Goal: Book appointment/travel/reservation

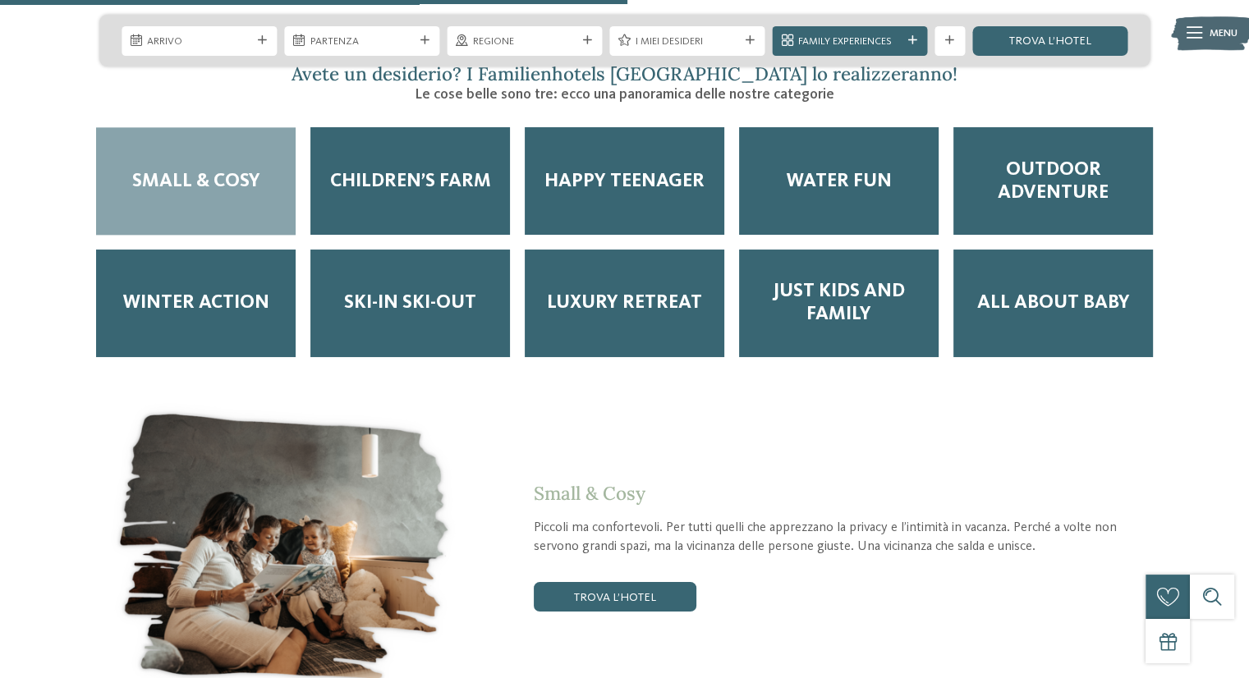
scroll to position [1991, 0]
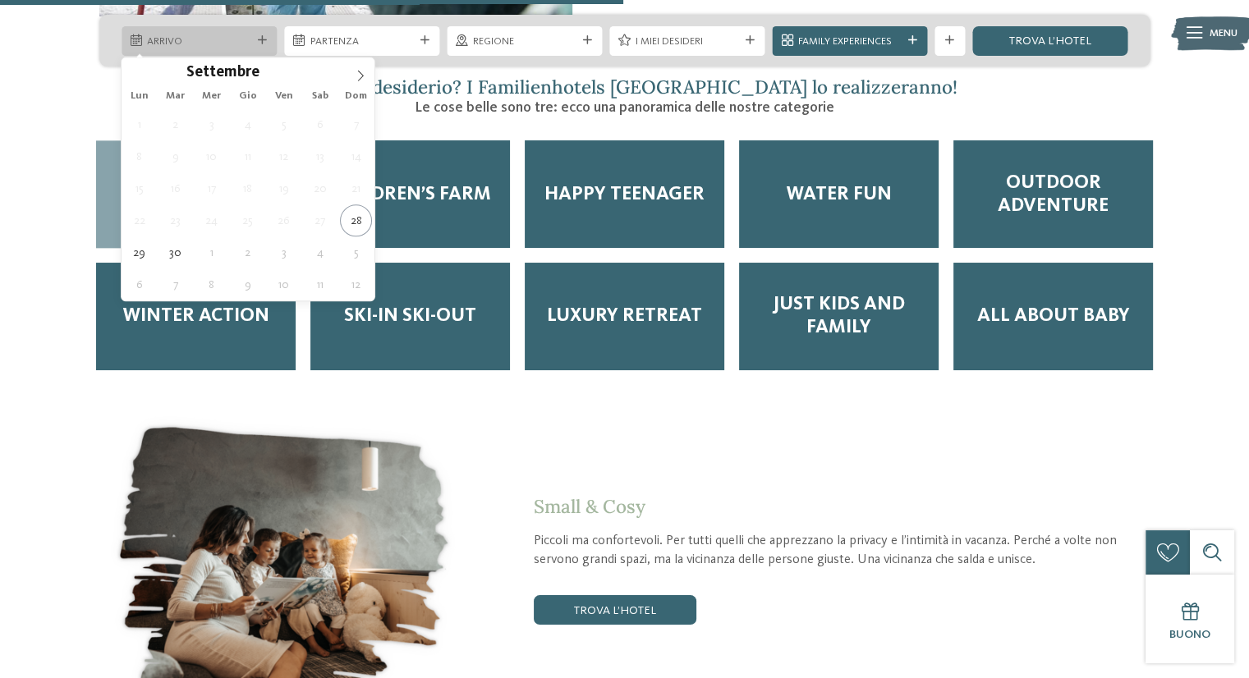
click at [259, 41] on icon at bounding box center [262, 40] width 9 height 9
click at [367, 80] on span at bounding box center [361, 71] width 28 height 28
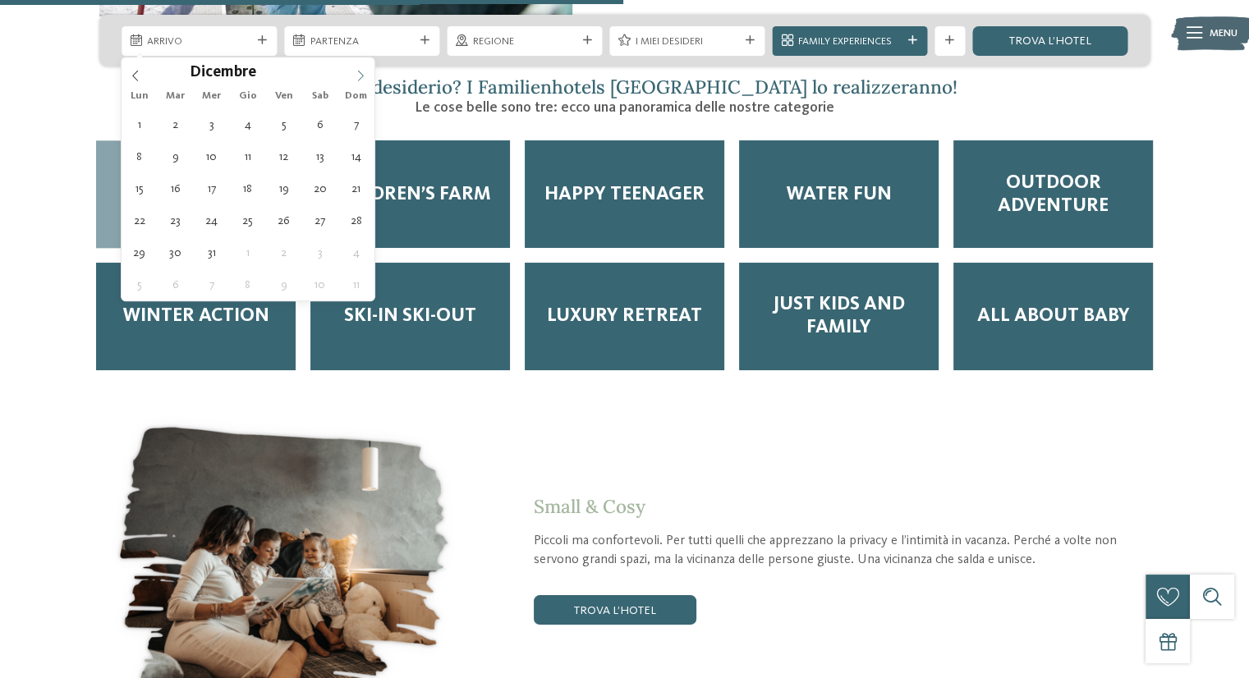
click at [367, 80] on span at bounding box center [361, 71] width 28 height 28
type input "****"
click at [367, 80] on span at bounding box center [361, 71] width 28 height 28
type div "30.01.2026"
type input "****"
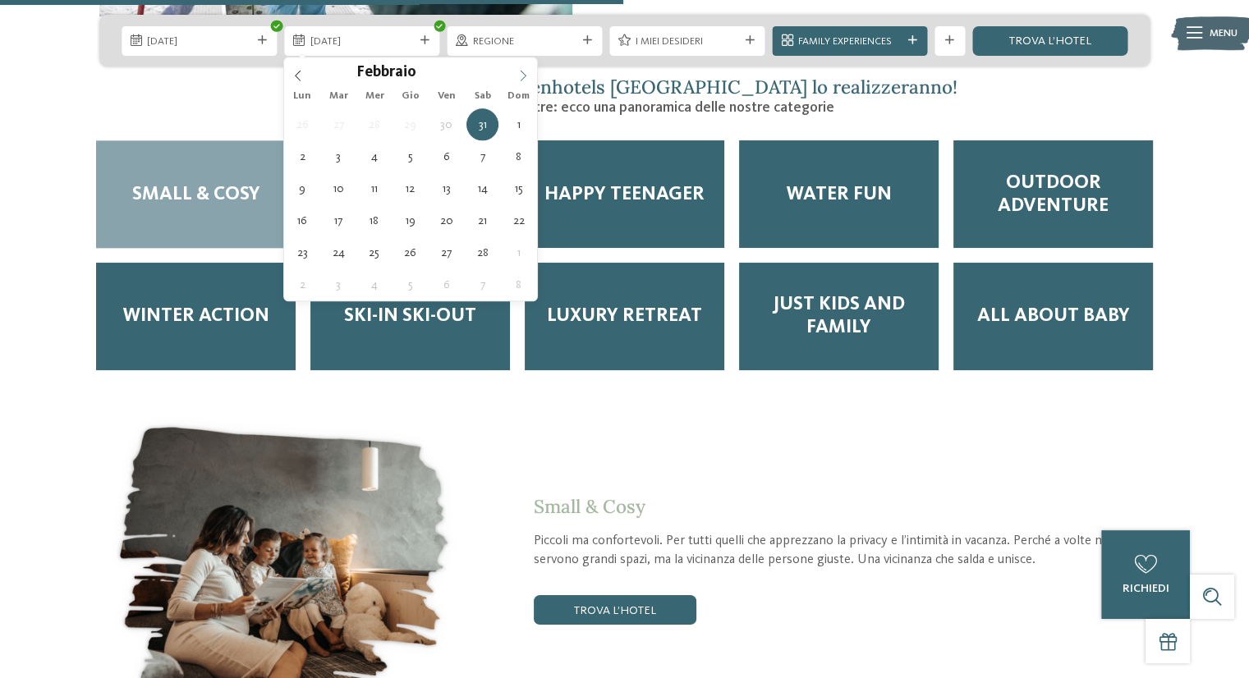
click at [519, 72] on icon at bounding box center [522, 75] width 11 height 11
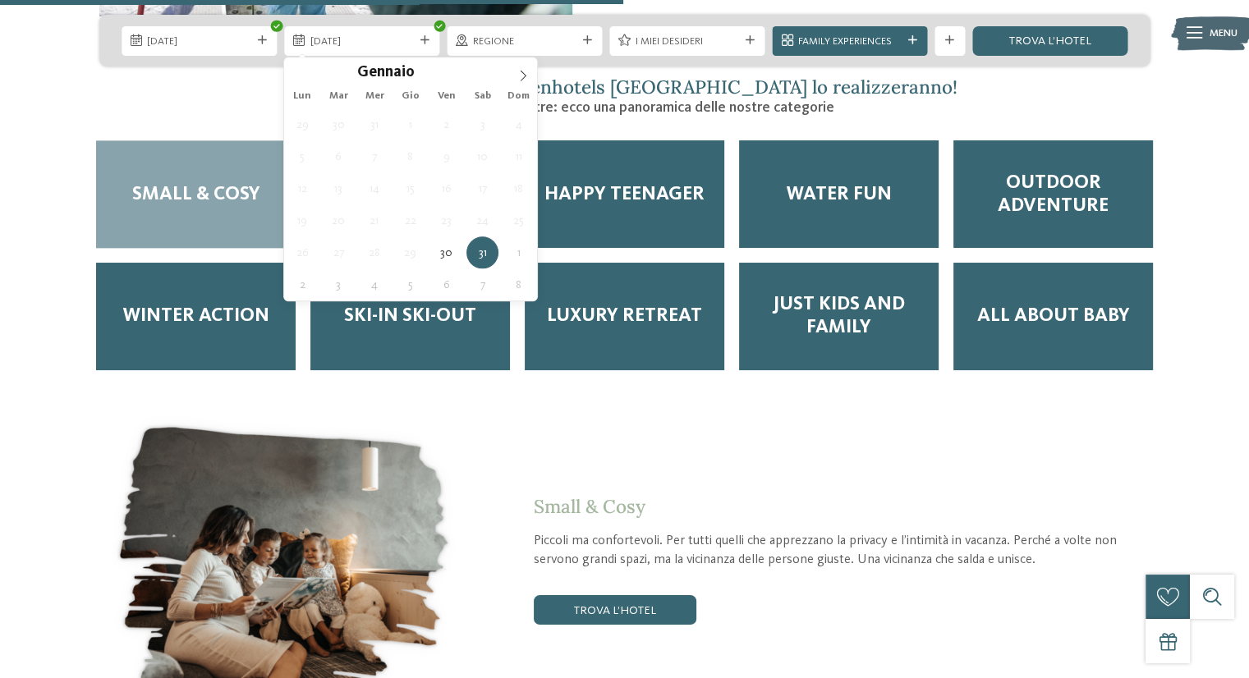
click at [307, 80] on div "Gennaio ****" at bounding box center [410, 71] width 253 height 28
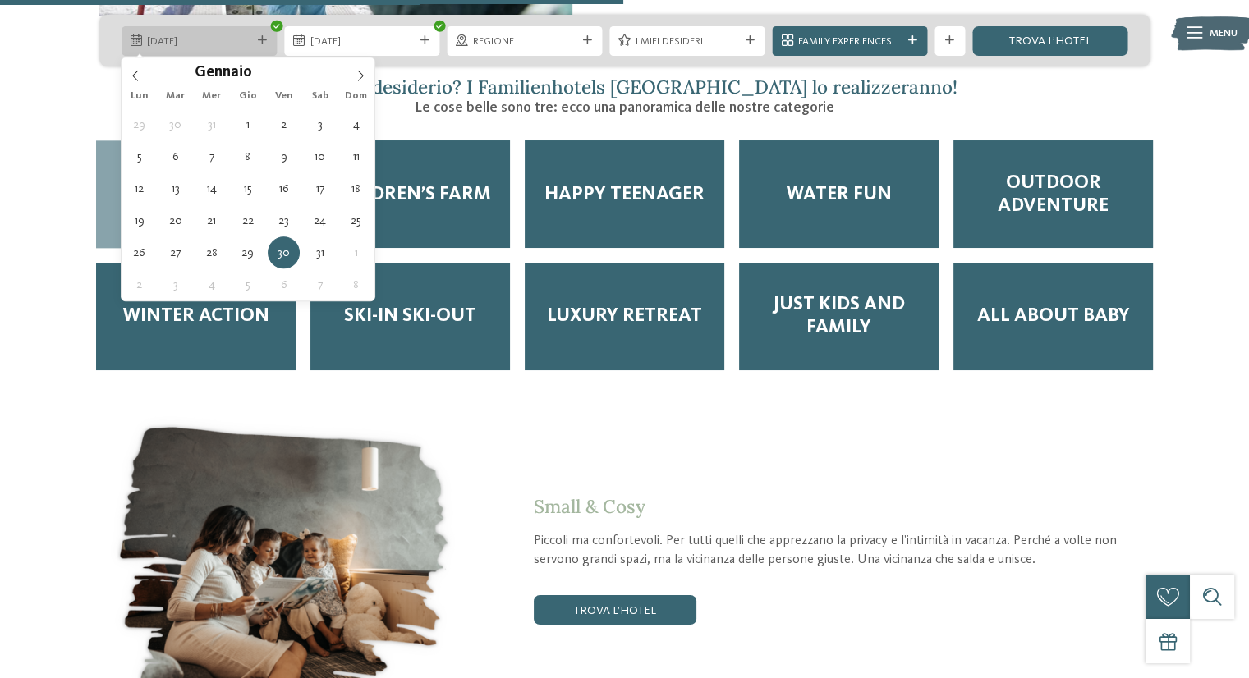
click at [263, 39] on icon at bounding box center [262, 40] width 9 height 9
type div "31.01.2026"
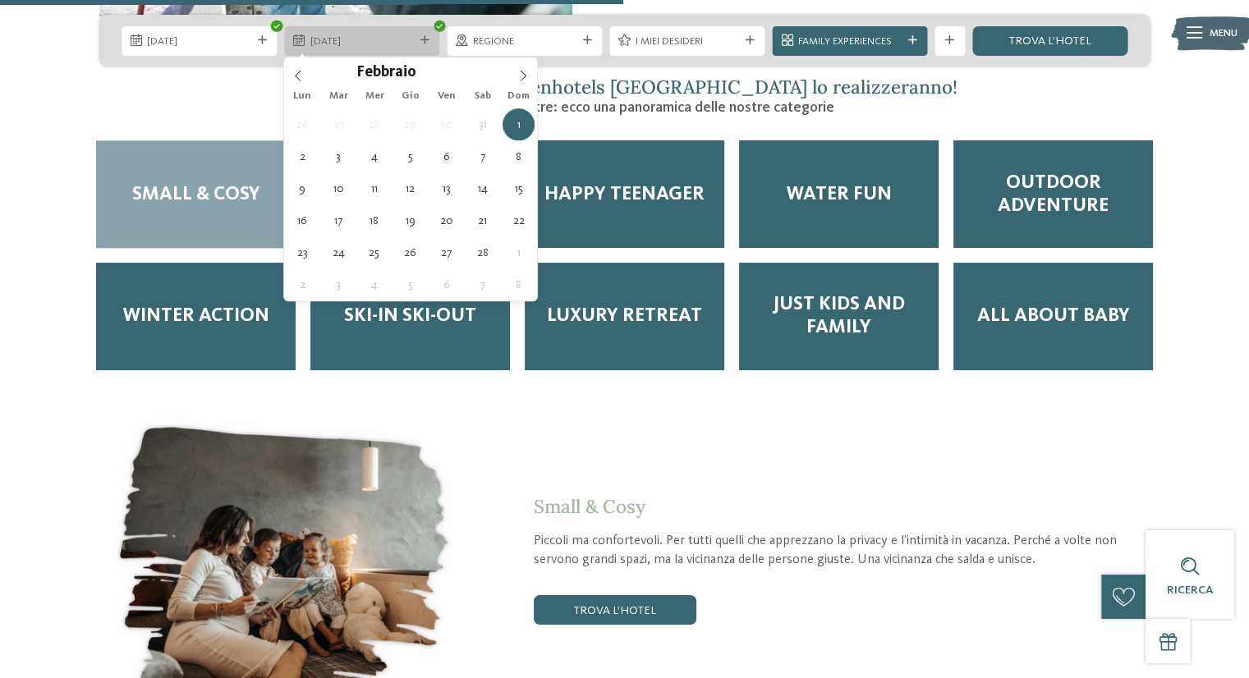
click at [420, 39] on icon at bounding box center [424, 40] width 9 height 9
click at [429, 37] on icon at bounding box center [424, 40] width 9 height 9
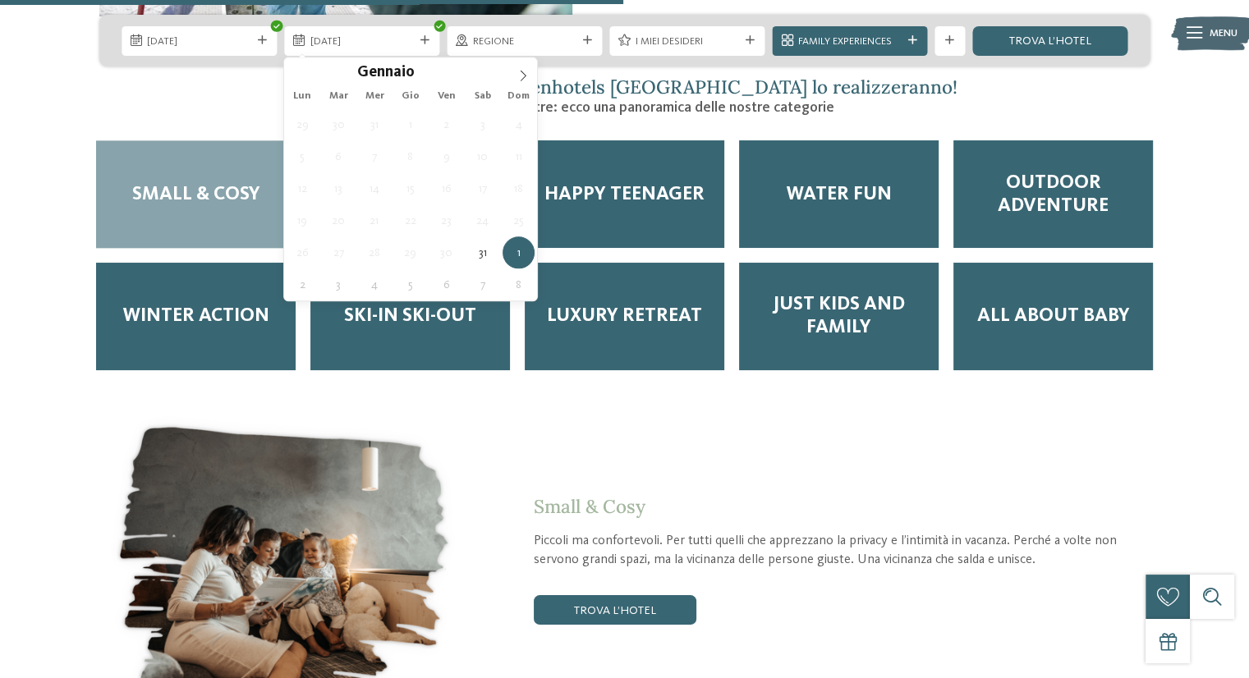
click at [299, 70] on div "Gennaio ****" at bounding box center [410, 71] width 253 height 28
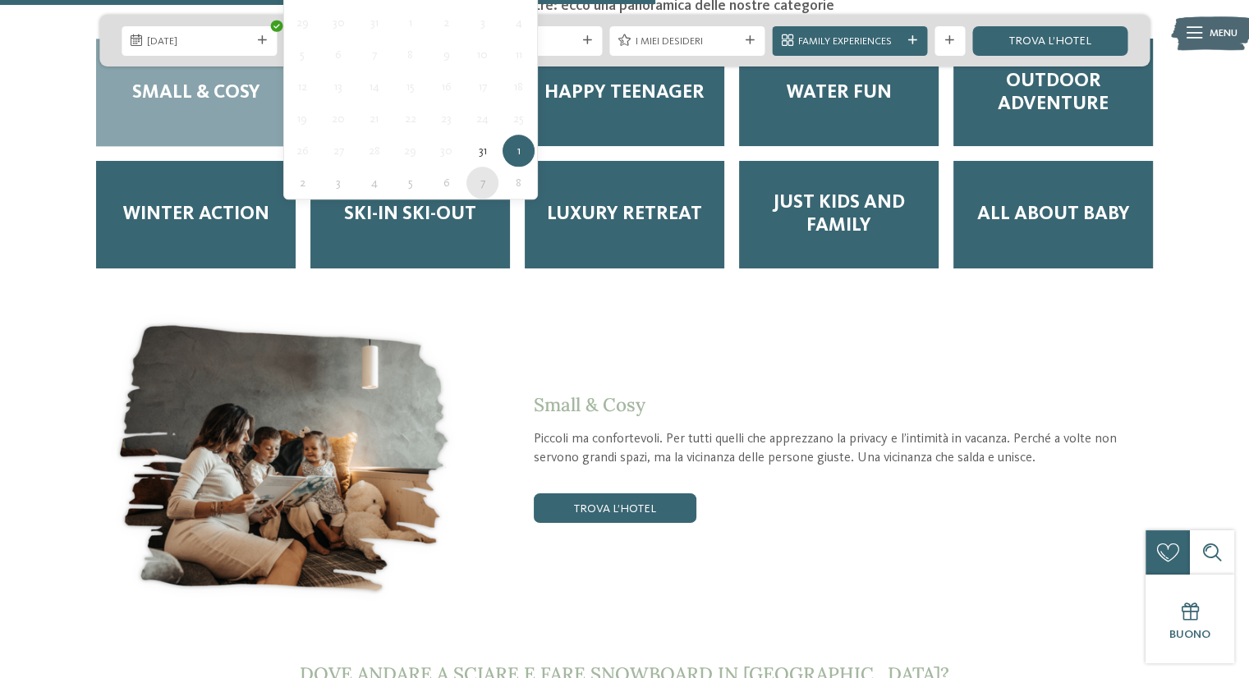
scroll to position [2094, 0]
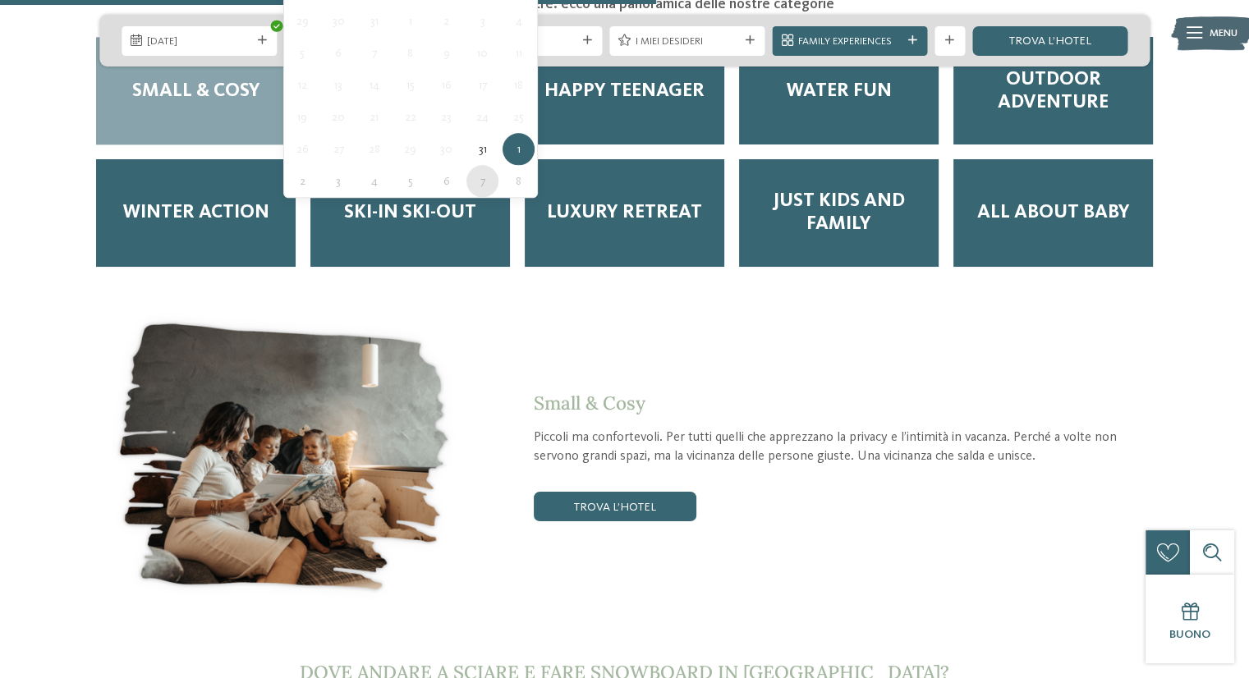
type div "07.02.2026"
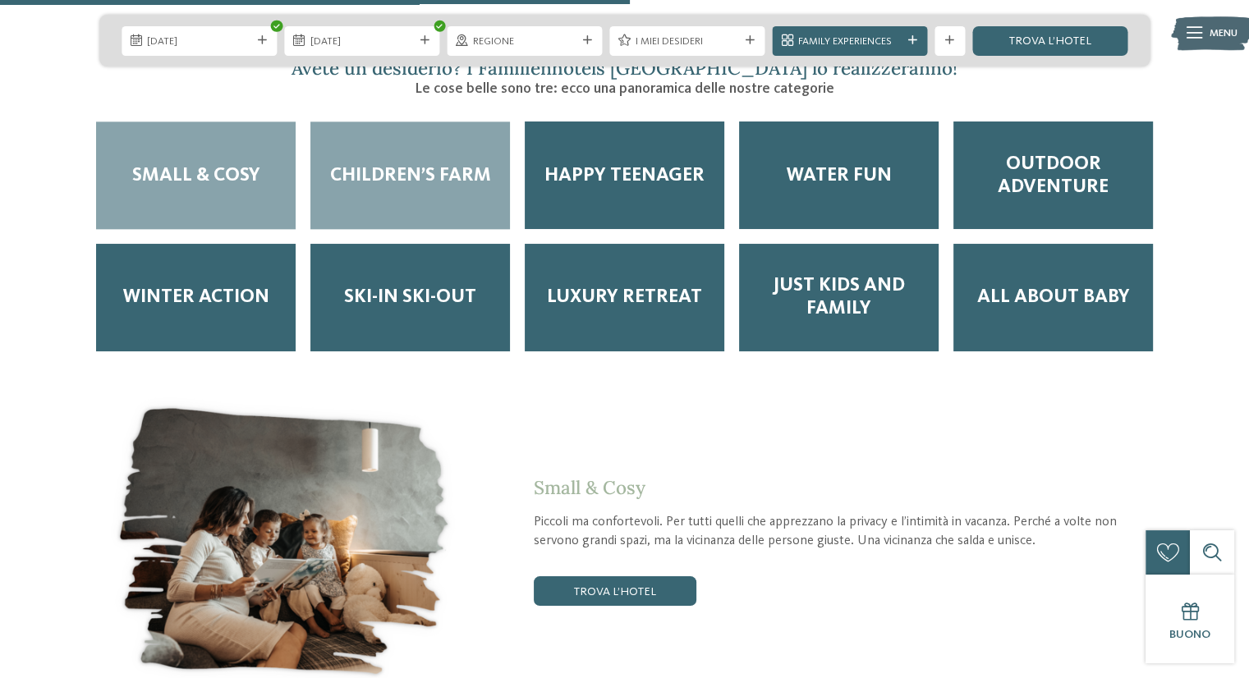
scroll to position [2009, 0]
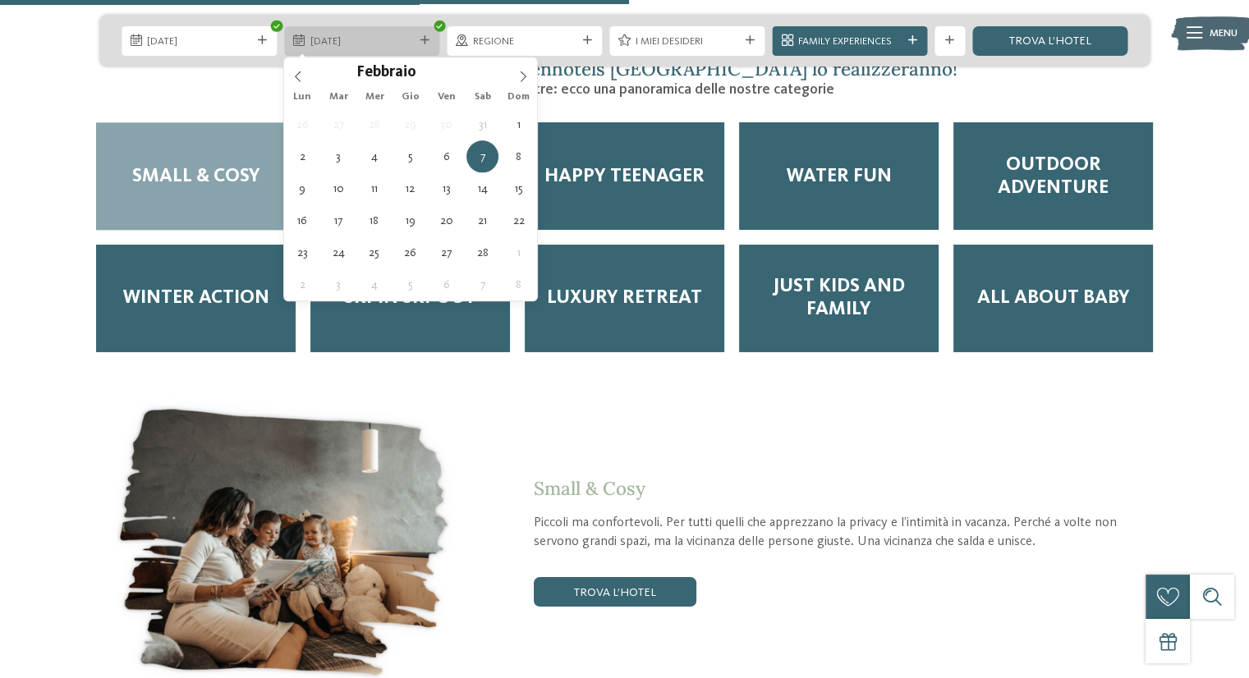
click at [420, 43] on icon at bounding box center [424, 40] width 9 height 9
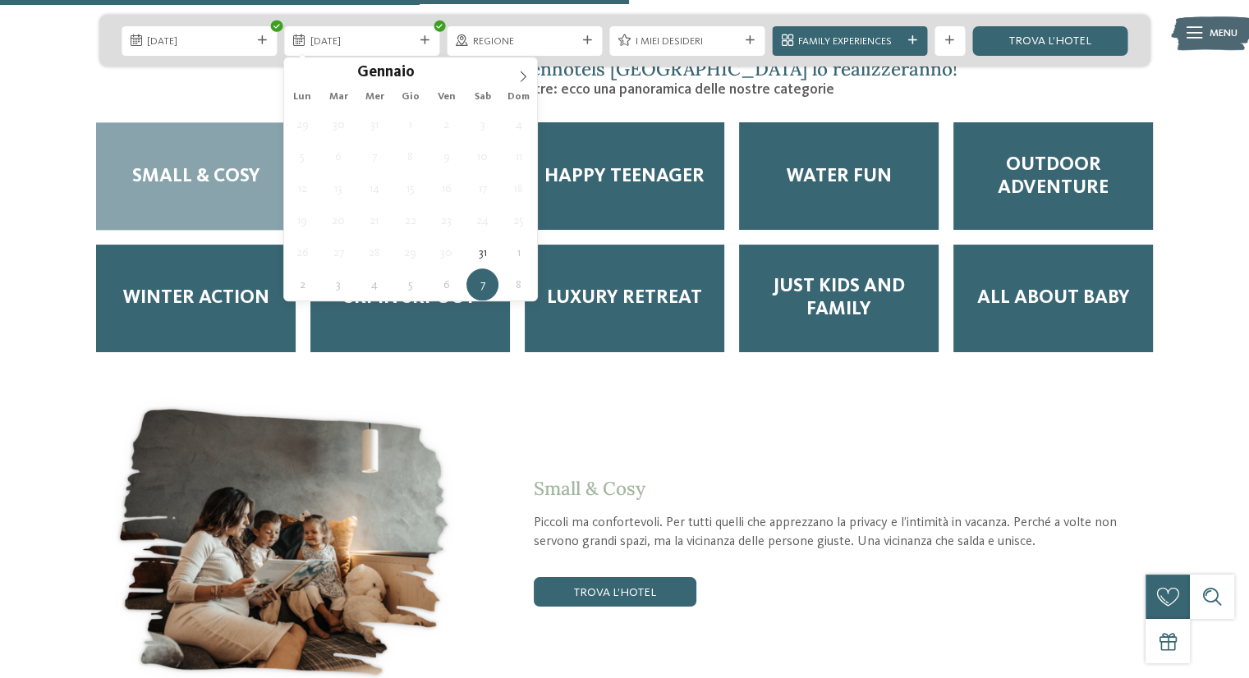
click at [297, 70] on div "Gennaio ****" at bounding box center [410, 71] width 253 height 28
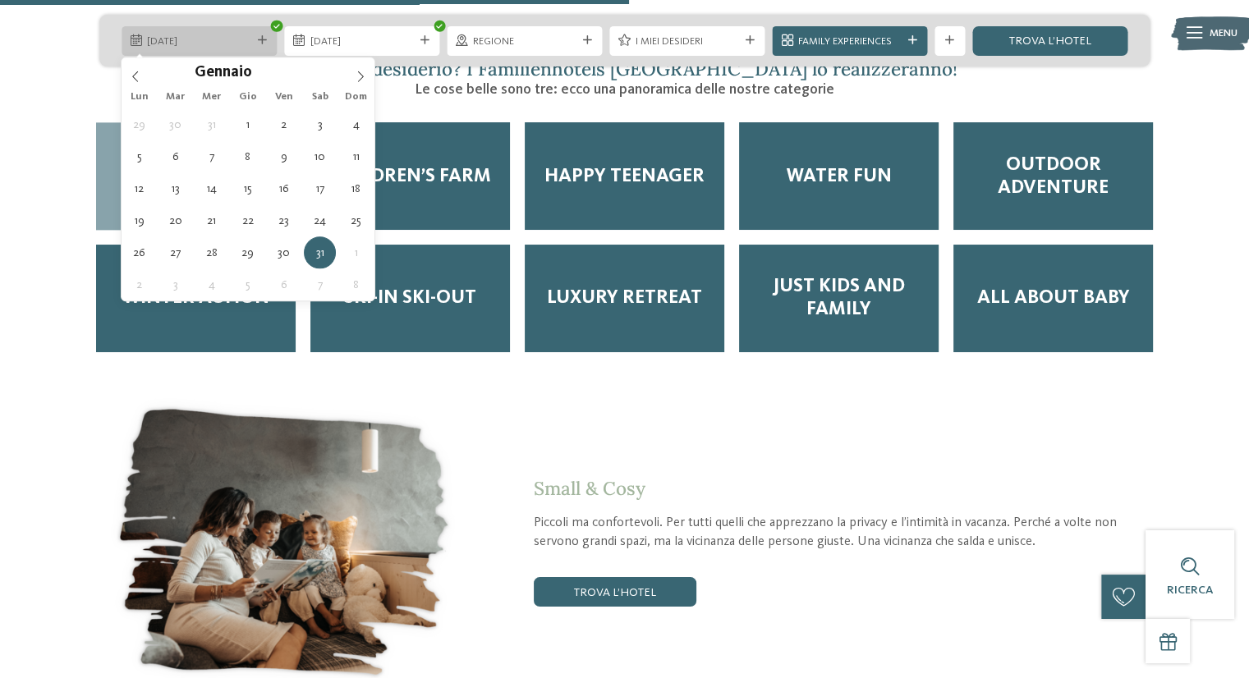
click at [258, 40] on icon at bounding box center [262, 40] width 9 height 9
type input "****"
click at [134, 73] on icon at bounding box center [135, 76] width 6 height 11
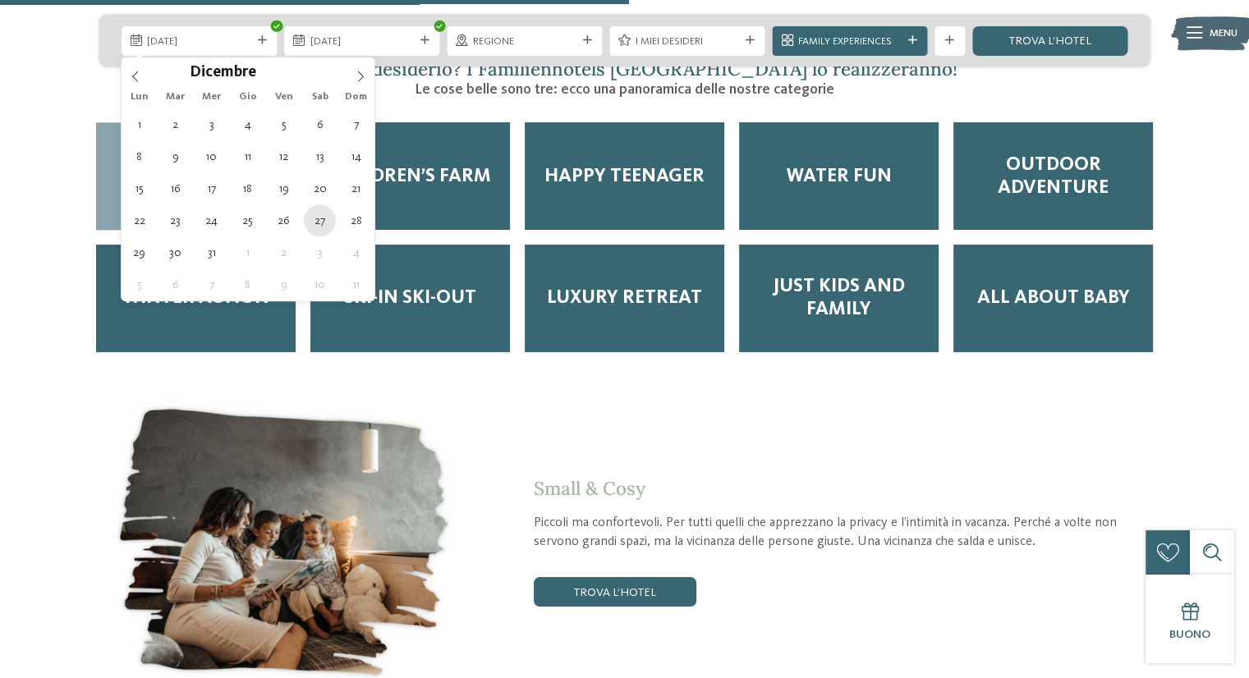
type div "27.12.2025"
type input "****"
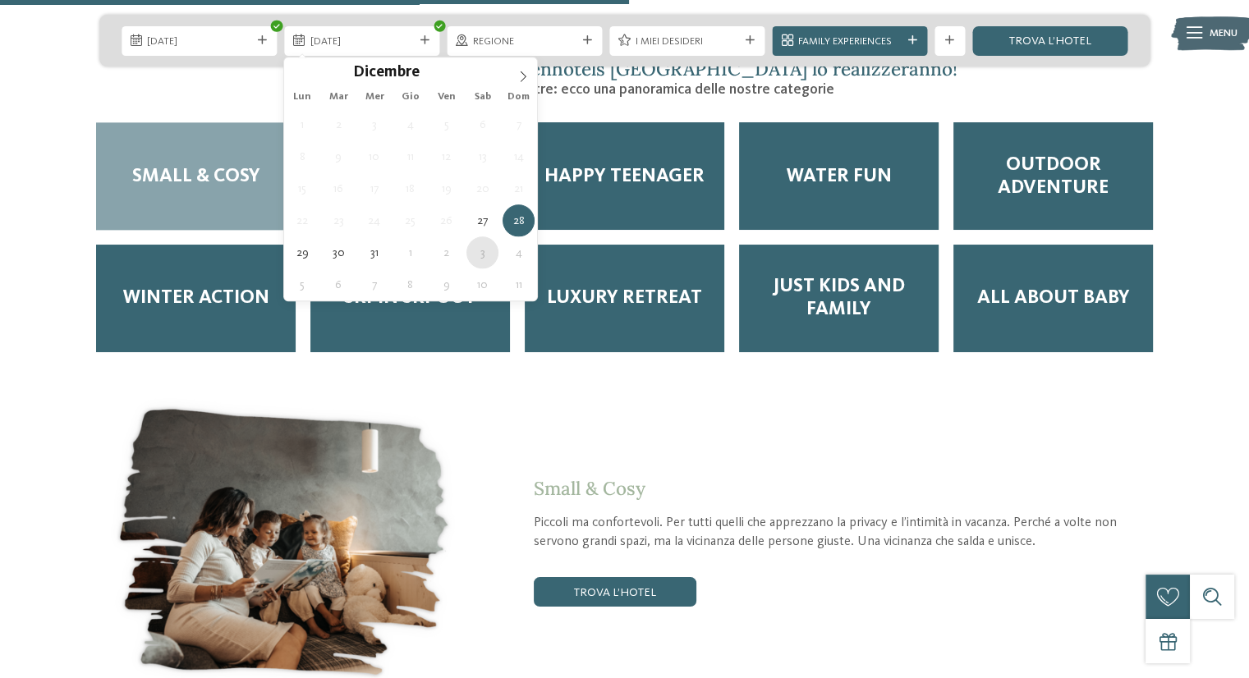
type div "03.01.2026"
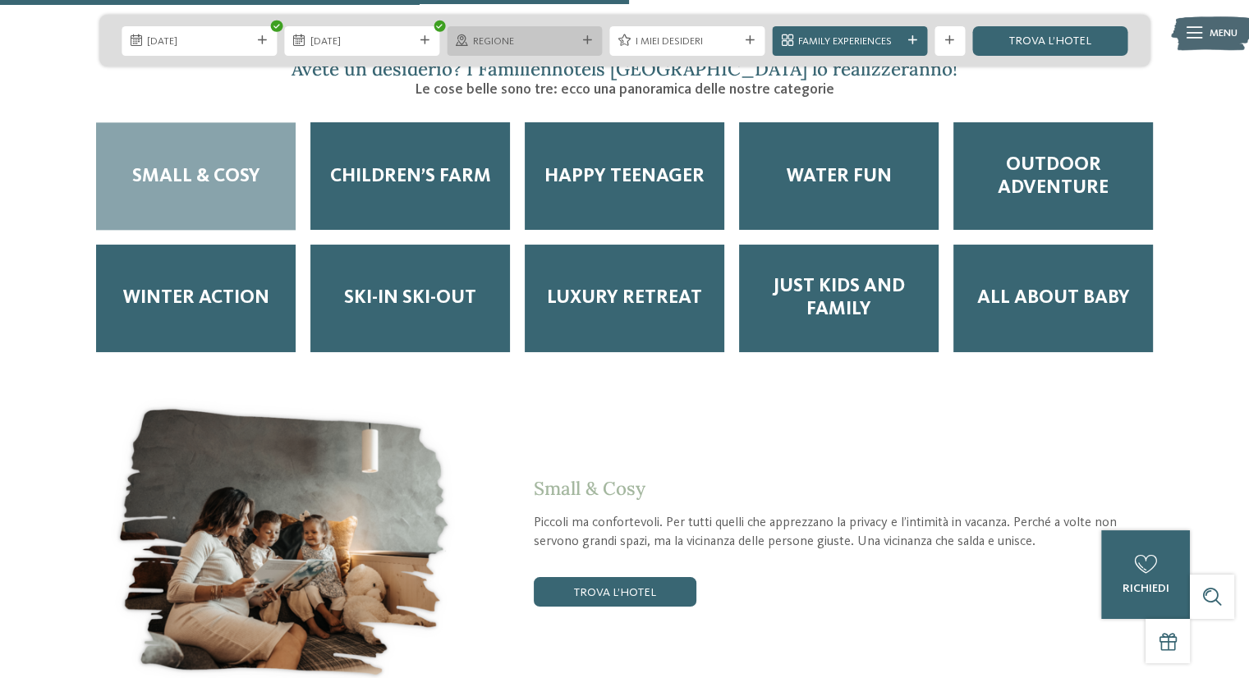
click at [565, 28] on div "Regione" at bounding box center [524, 41] width 155 height 30
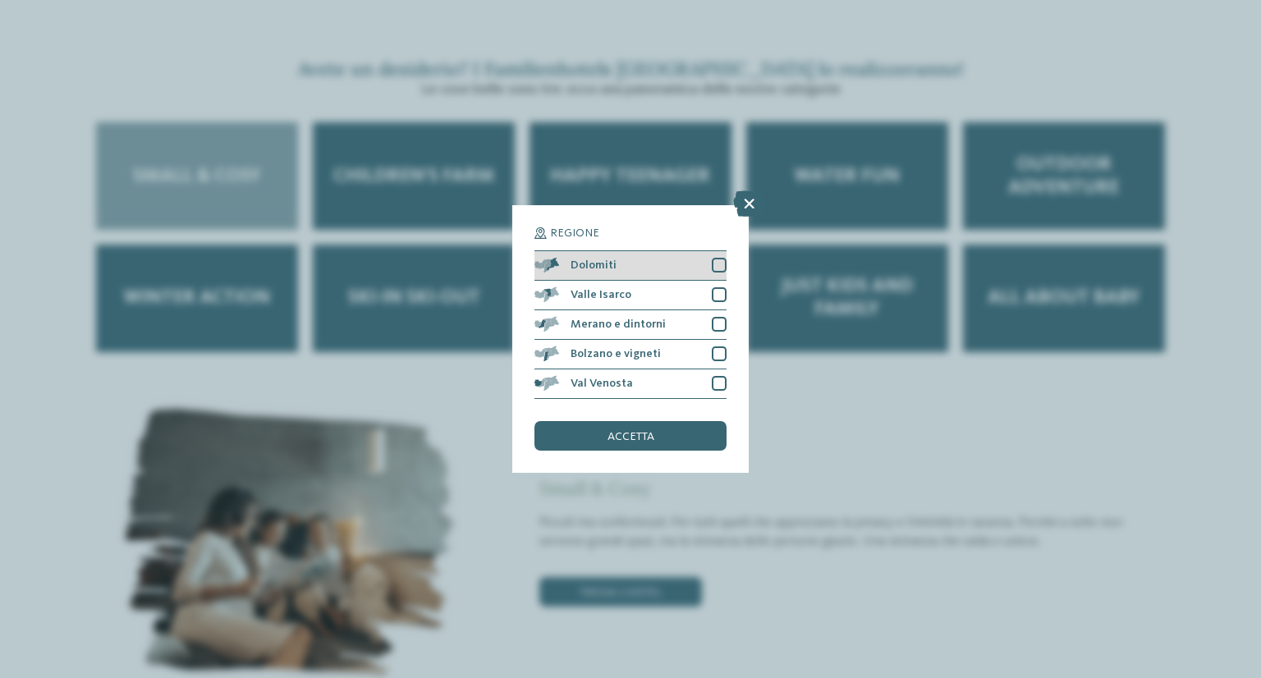
click at [715, 265] on div at bounding box center [719, 265] width 15 height 15
click at [721, 284] on div "Valle Isarco" at bounding box center [631, 296] width 192 height 30
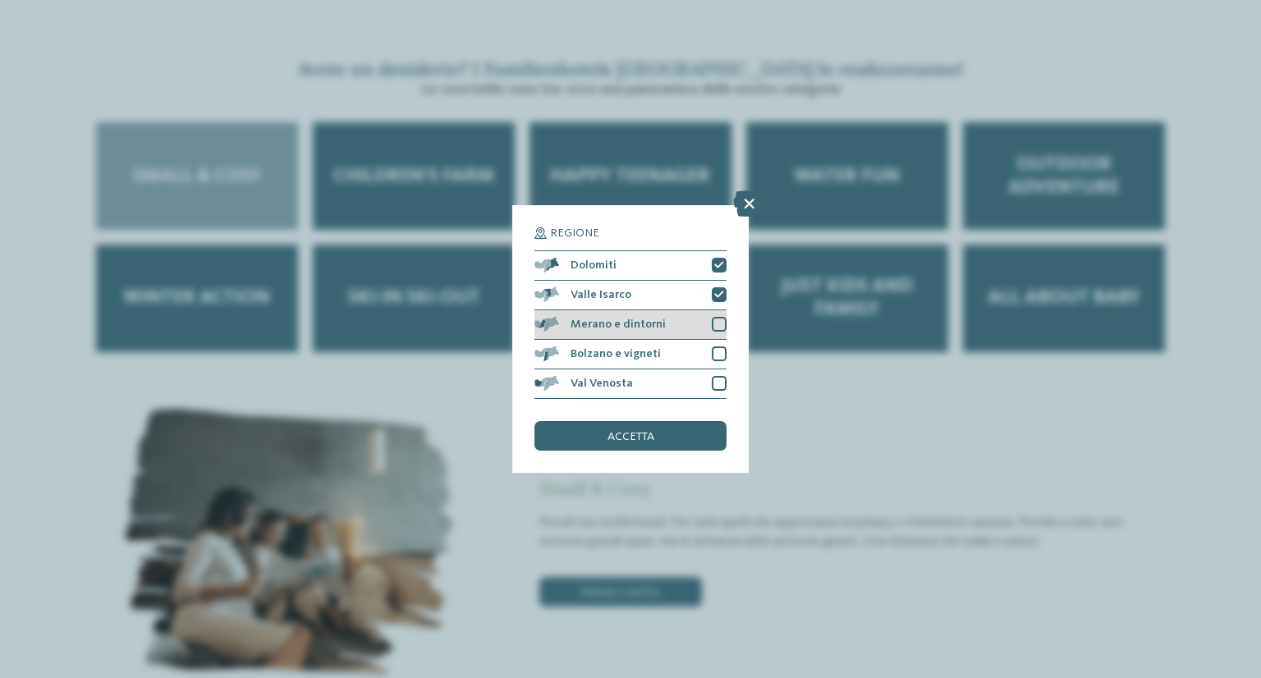
click at [719, 325] on div at bounding box center [719, 324] width 15 height 15
click at [716, 358] on div at bounding box center [719, 354] width 15 height 15
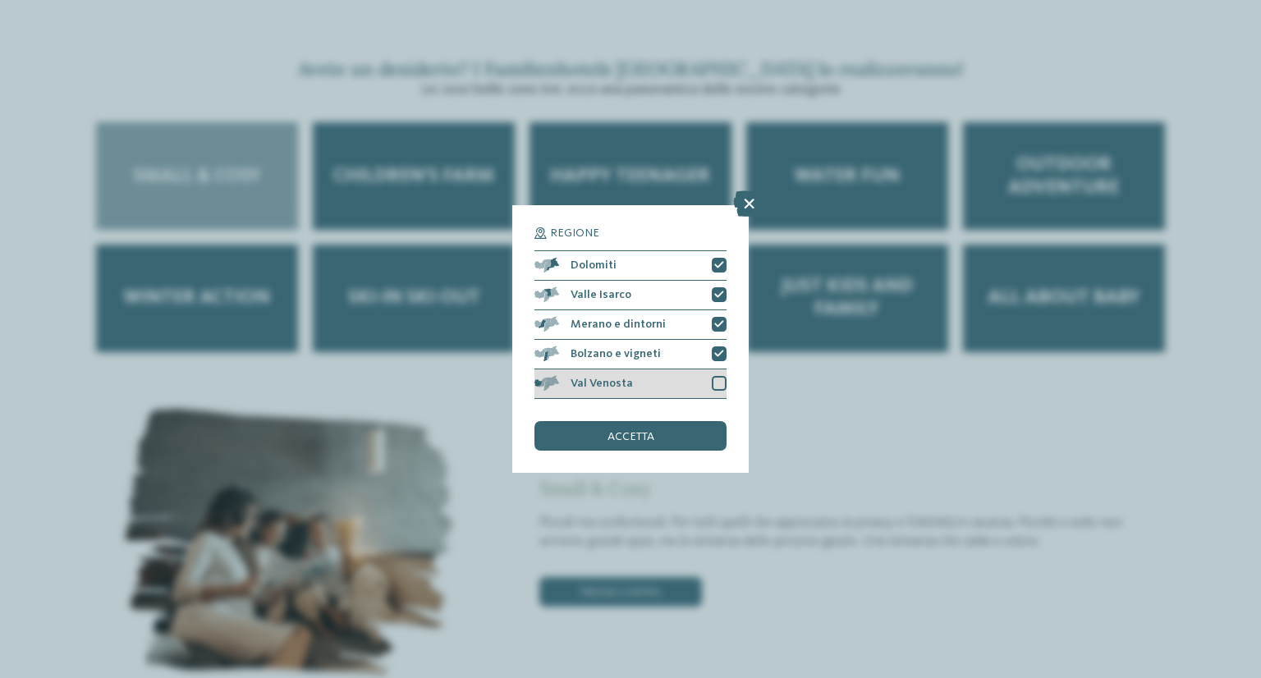
click at [719, 386] on div at bounding box center [719, 383] width 15 height 15
click at [719, 386] on icon at bounding box center [719, 383] width 10 height 9
click at [715, 391] on div at bounding box center [719, 383] width 15 height 15
click at [677, 434] on div "accetta" at bounding box center [631, 436] width 192 height 30
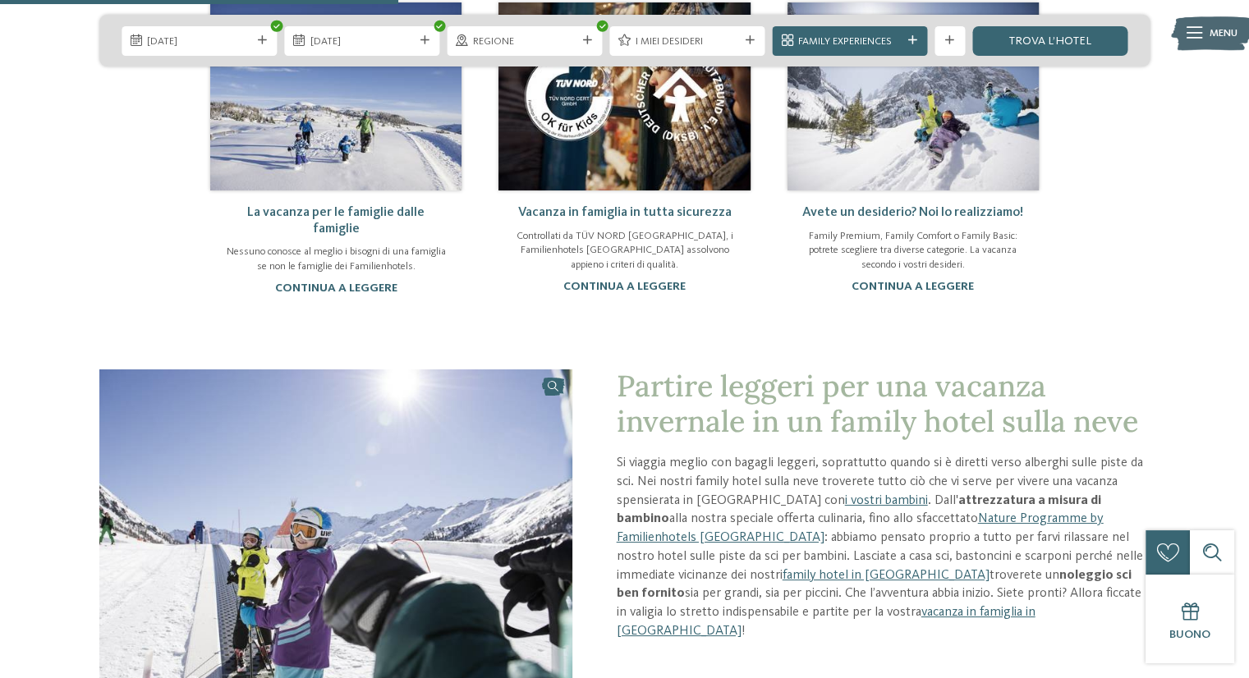
scroll to position [1250, 0]
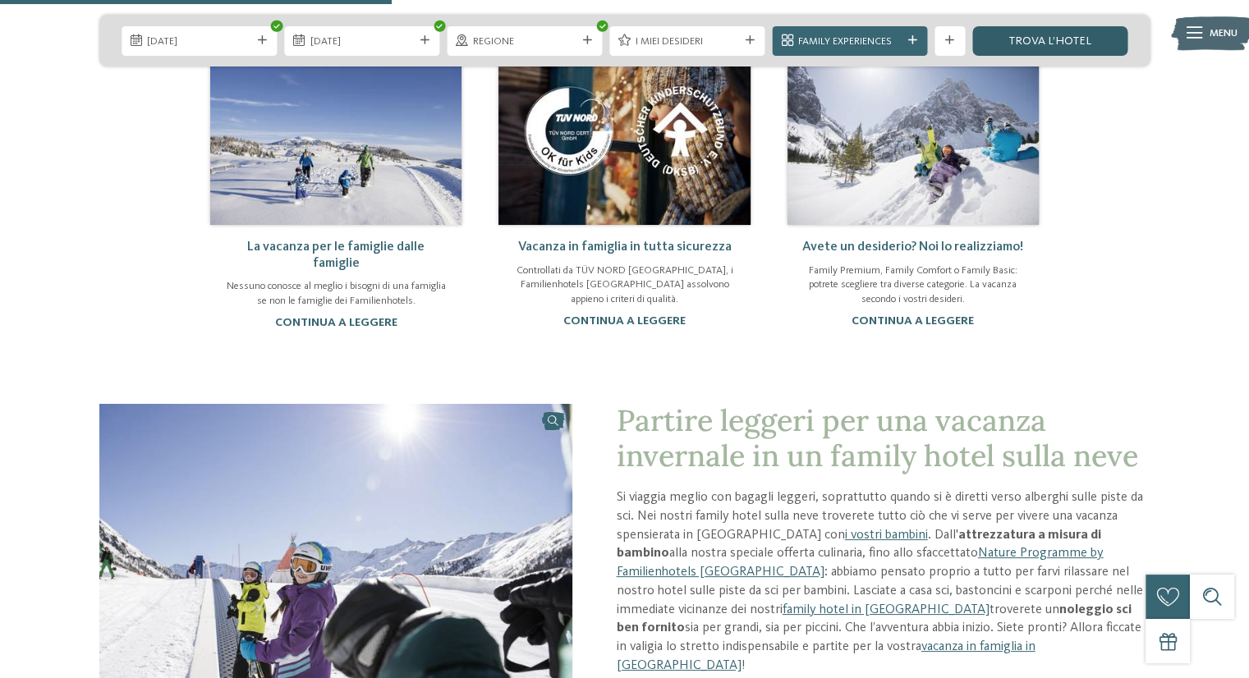
click at [1038, 42] on link "trova l’hotel" at bounding box center [1049, 41] width 155 height 30
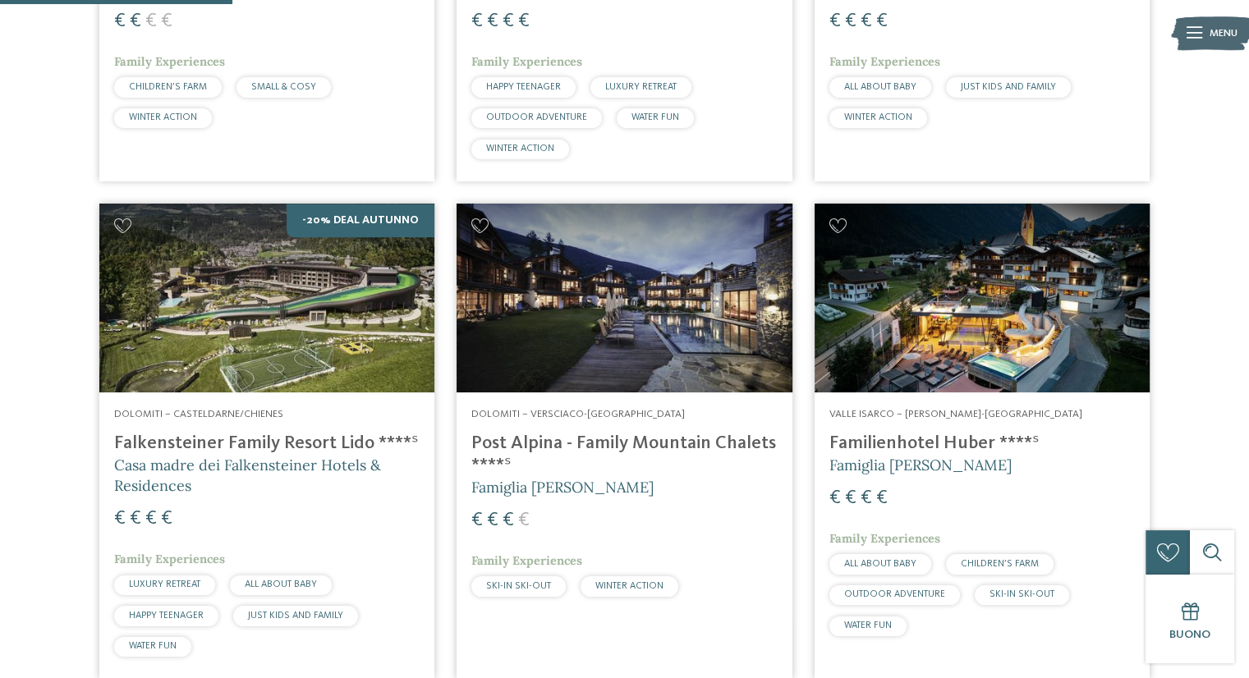
scroll to position [656, 0]
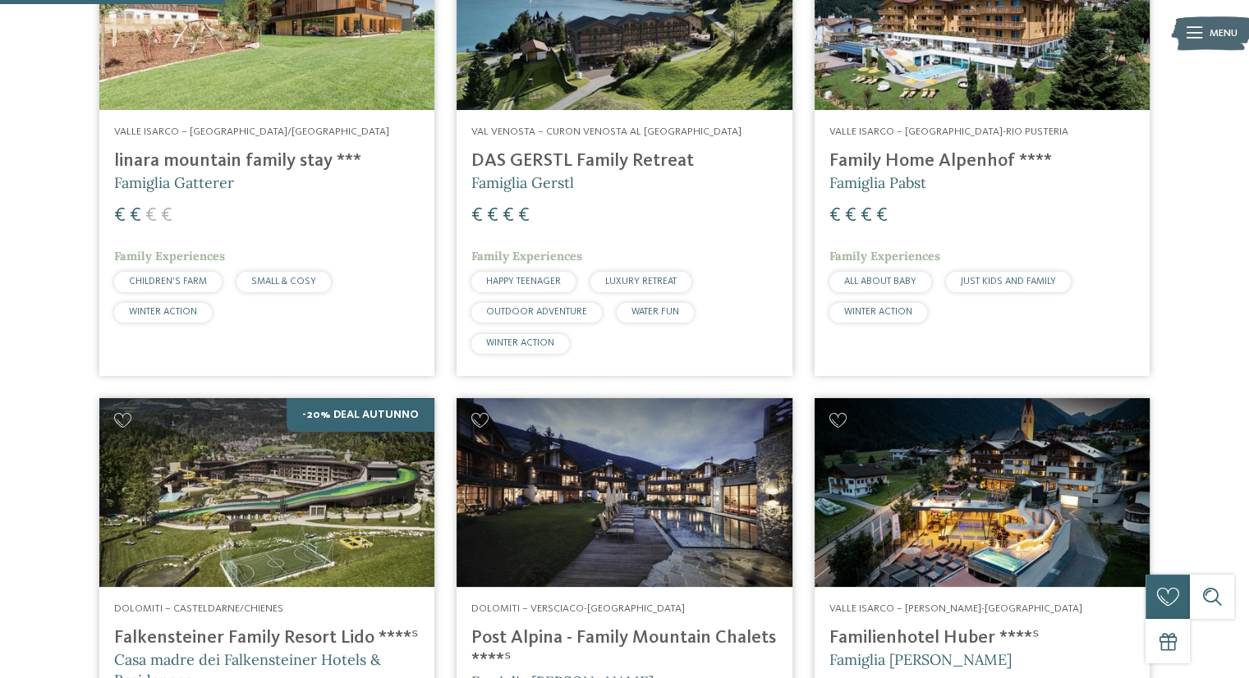
click at [241, 160] on h4 "linara mountain family stay ***" at bounding box center [266, 161] width 305 height 22
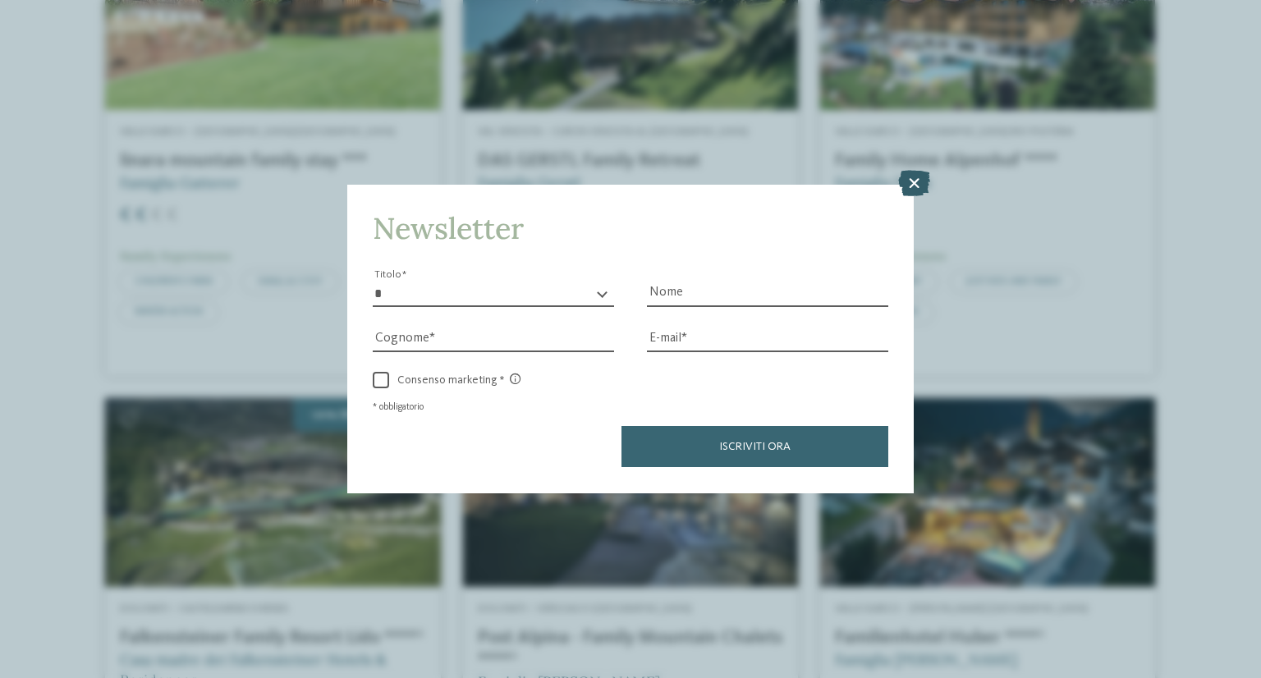
click at [910, 198] on div at bounding box center [914, 186] width 32 height 28
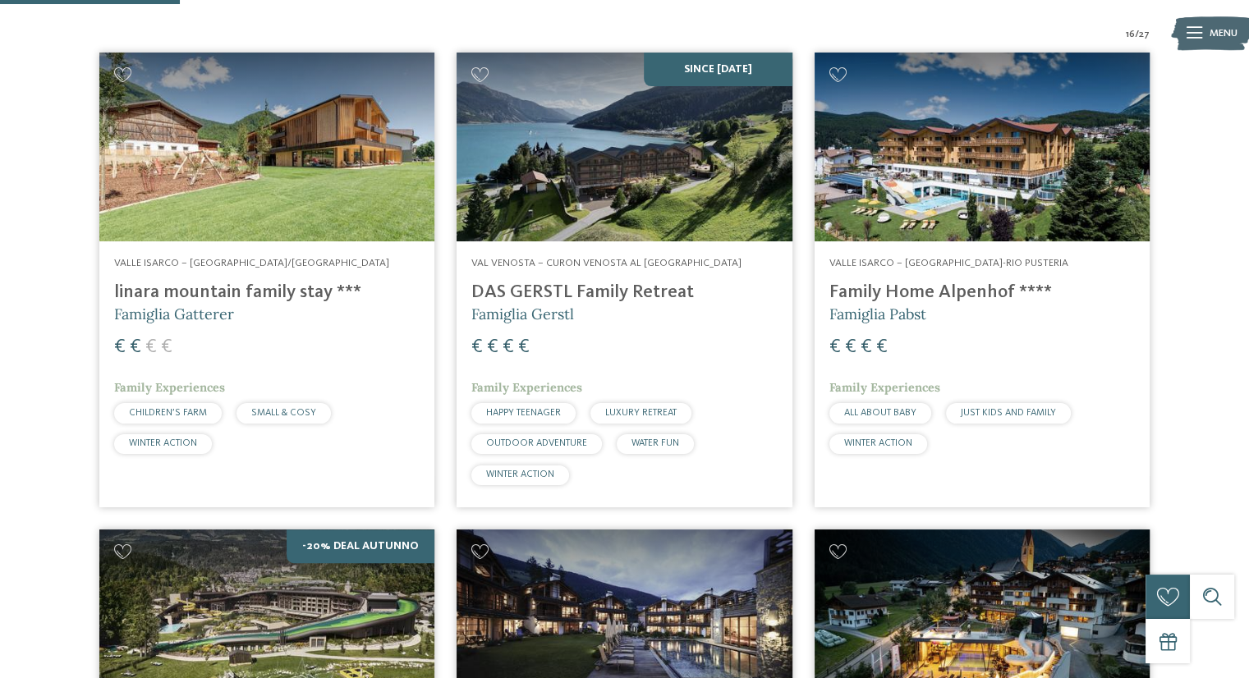
scroll to position [526, 0]
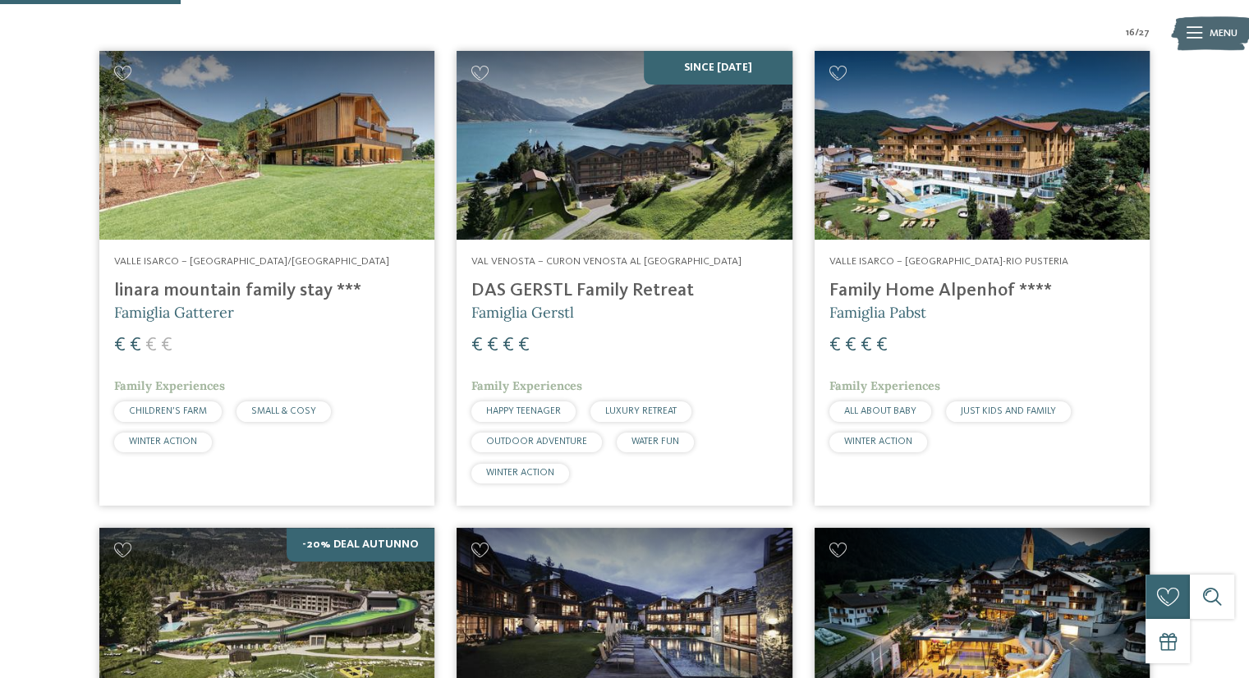
click at [264, 291] on h4 "linara mountain family stay ***" at bounding box center [266, 291] width 305 height 22
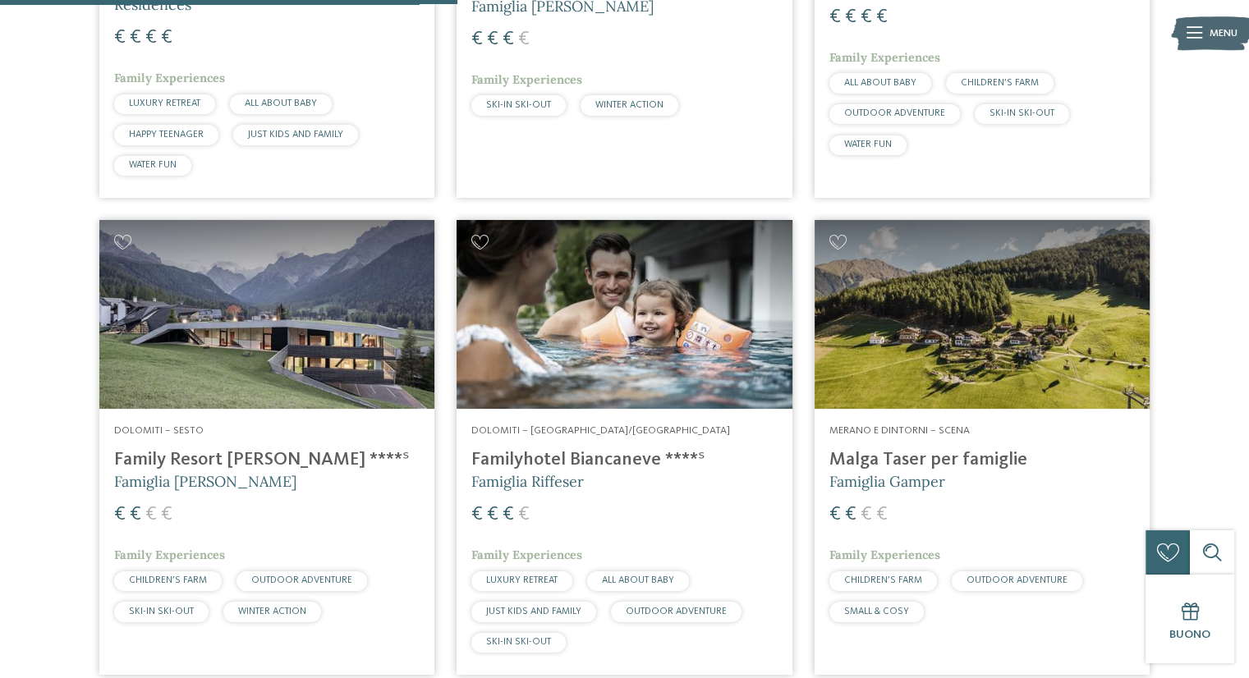
scroll to position [1333, 0]
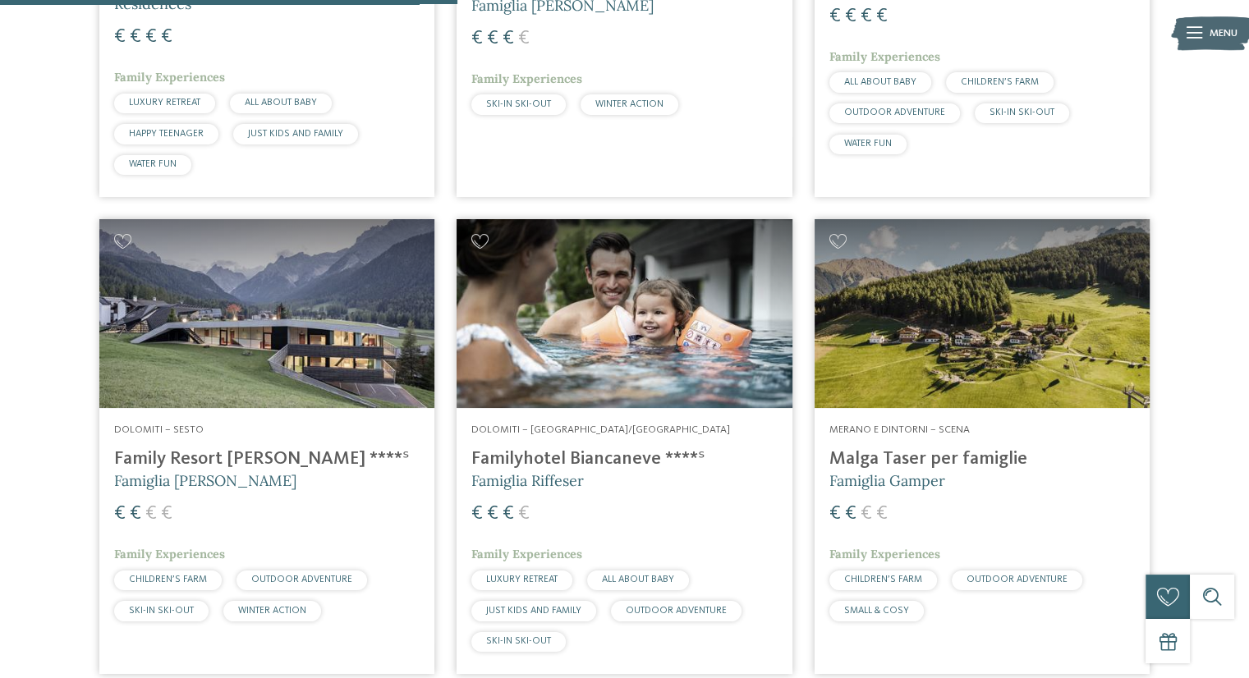
click at [229, 450] on h4 "Family Resort [PERSON_NAME] ****ˢ" at bounding box center [266, 459] width 305 height 22
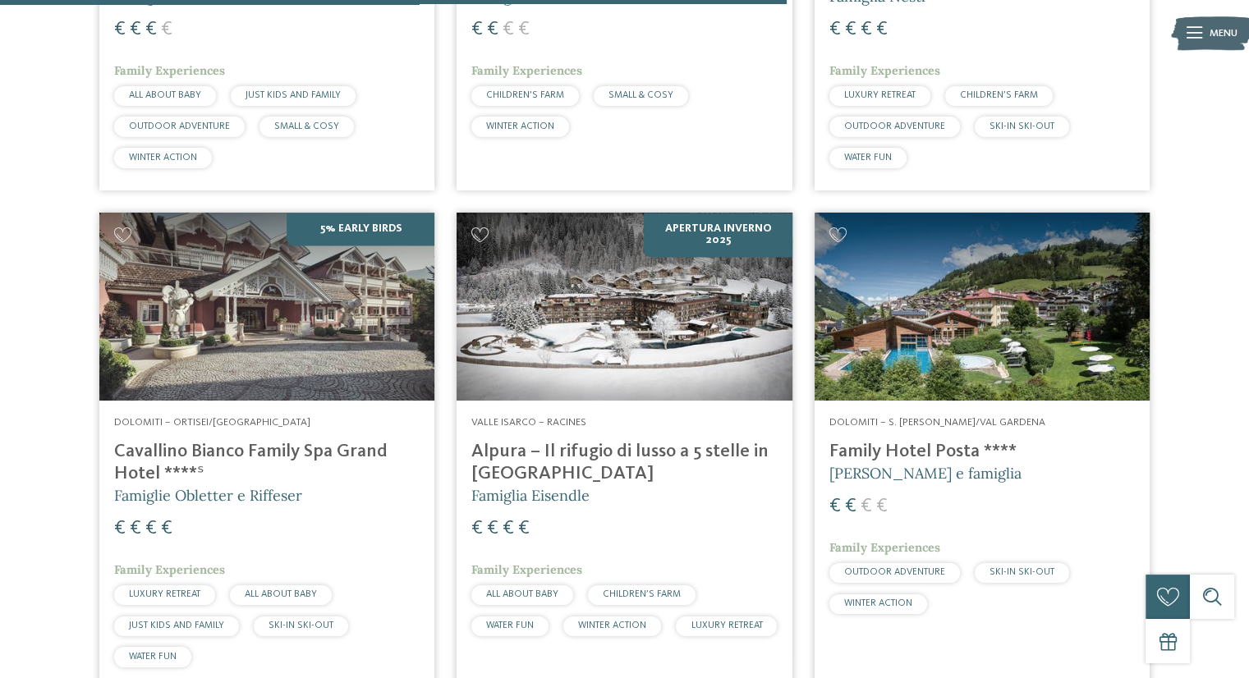
scroll to position [2295, 0]
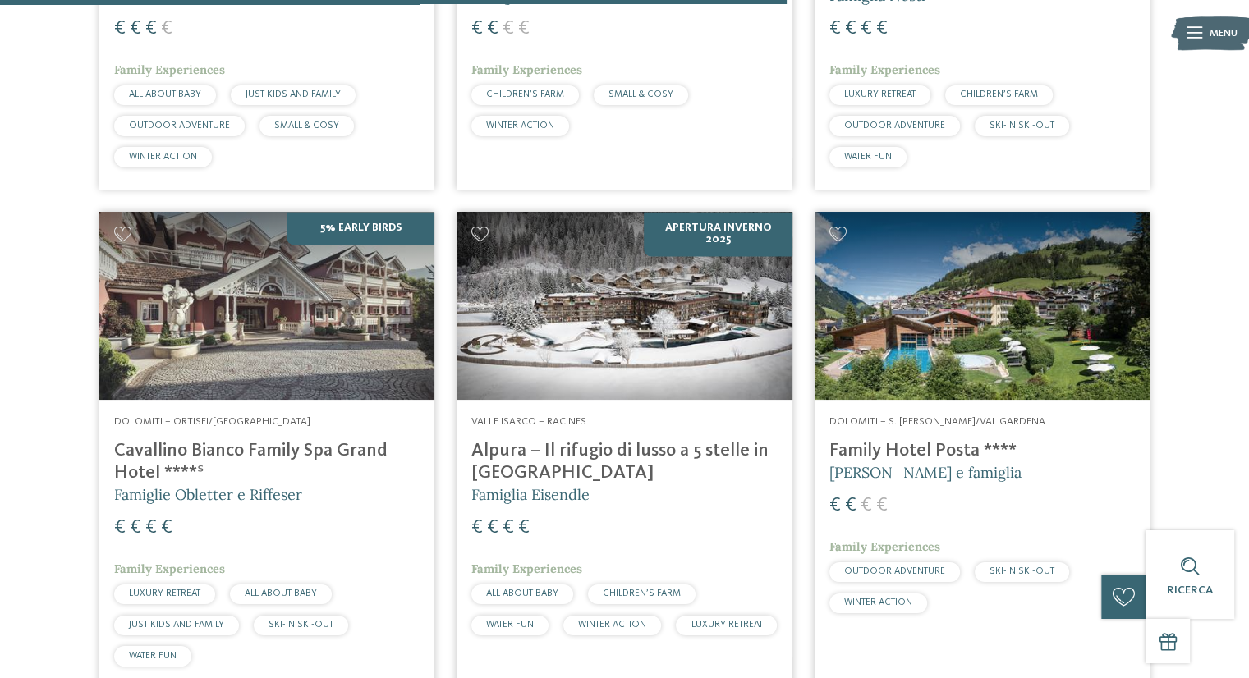
click at [902, 448] on h4 "Family Hotel Posta ****" at bounding box center [981, 451] width 305 height 22
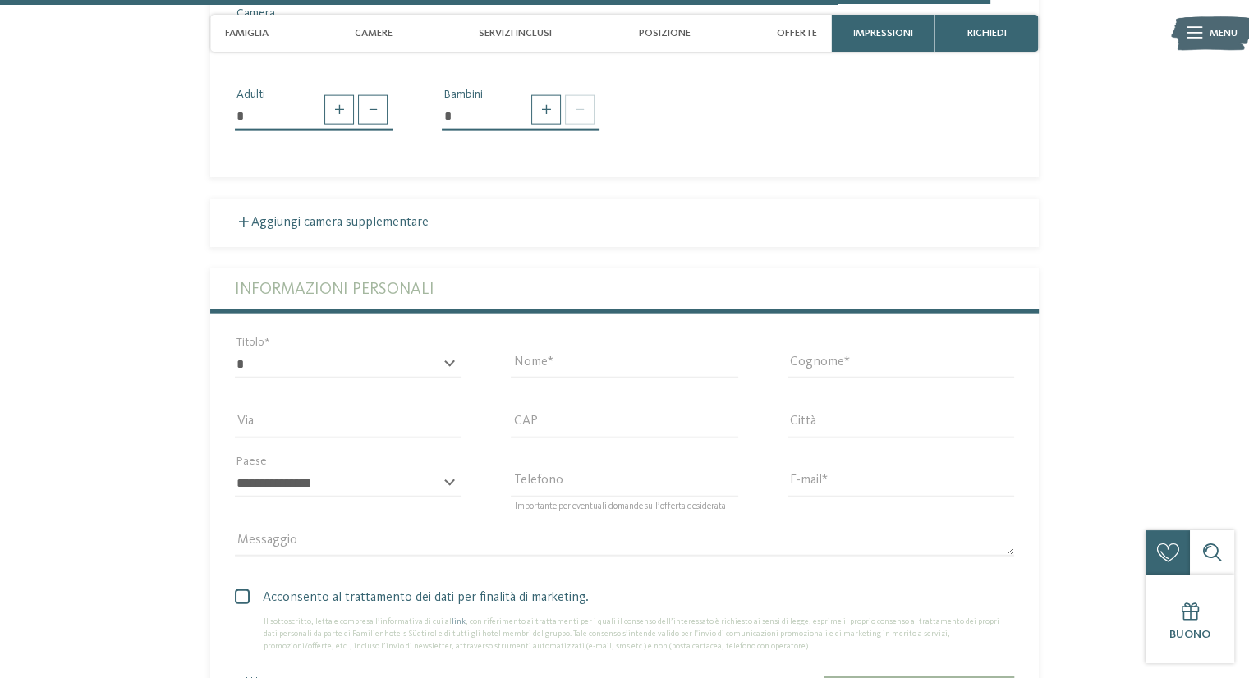
scroll to position [3830, 0]
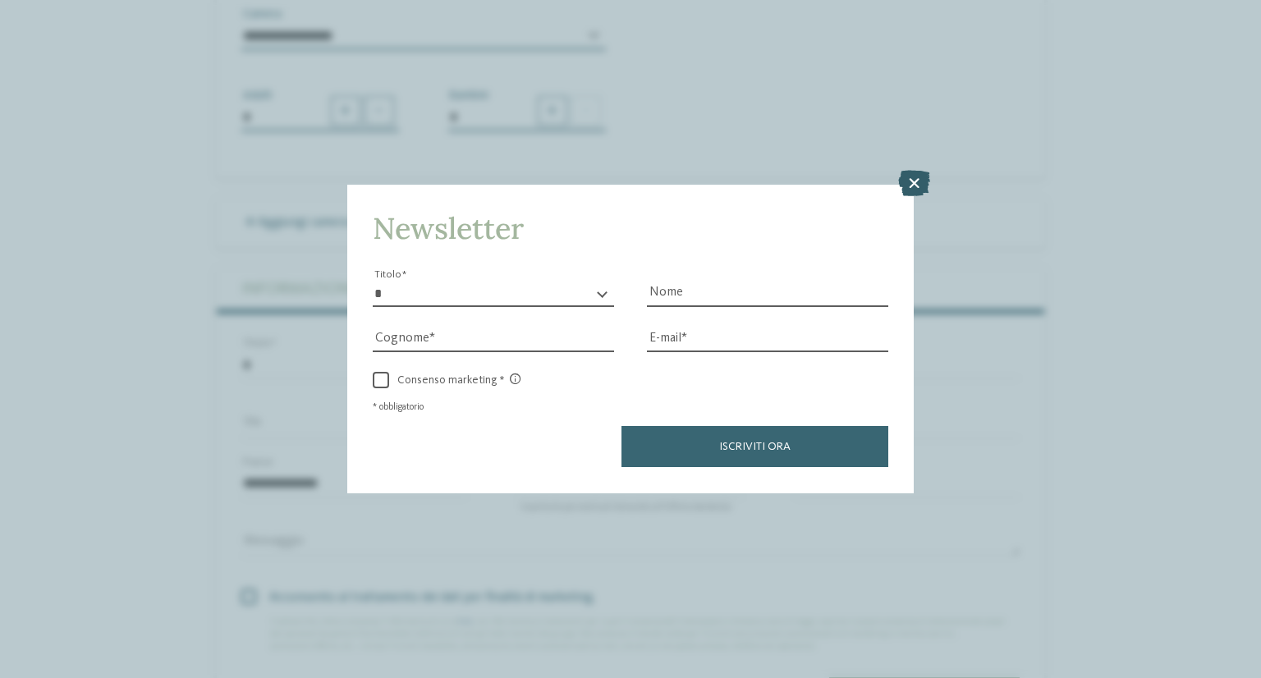
click at [921, 179] on icon at bounding box center [914, 184] width 32 height 26
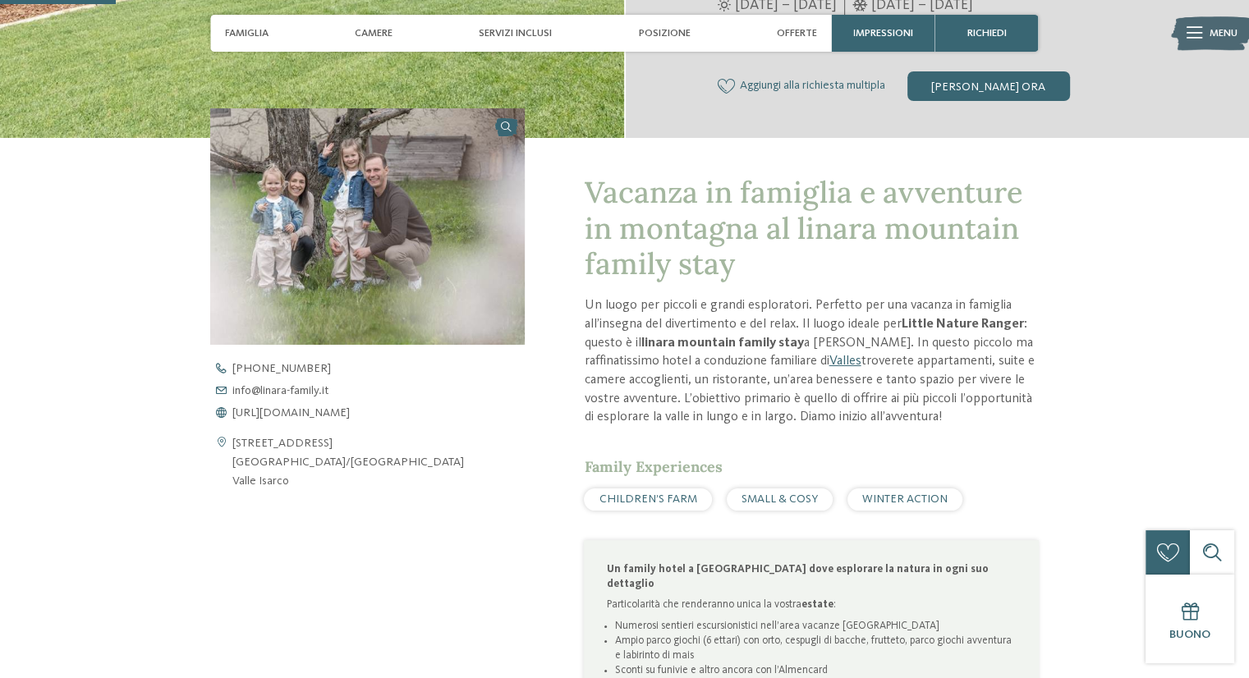
scroll to position [432, 0]
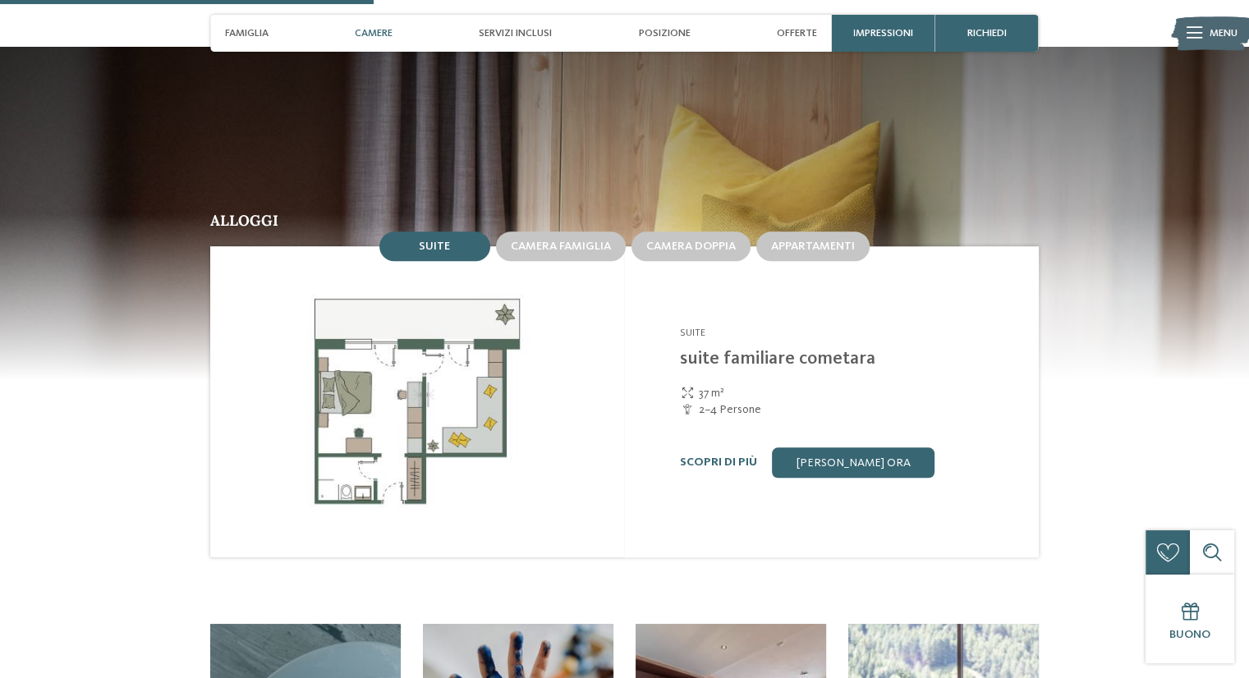
scroll to position [1458, 0]
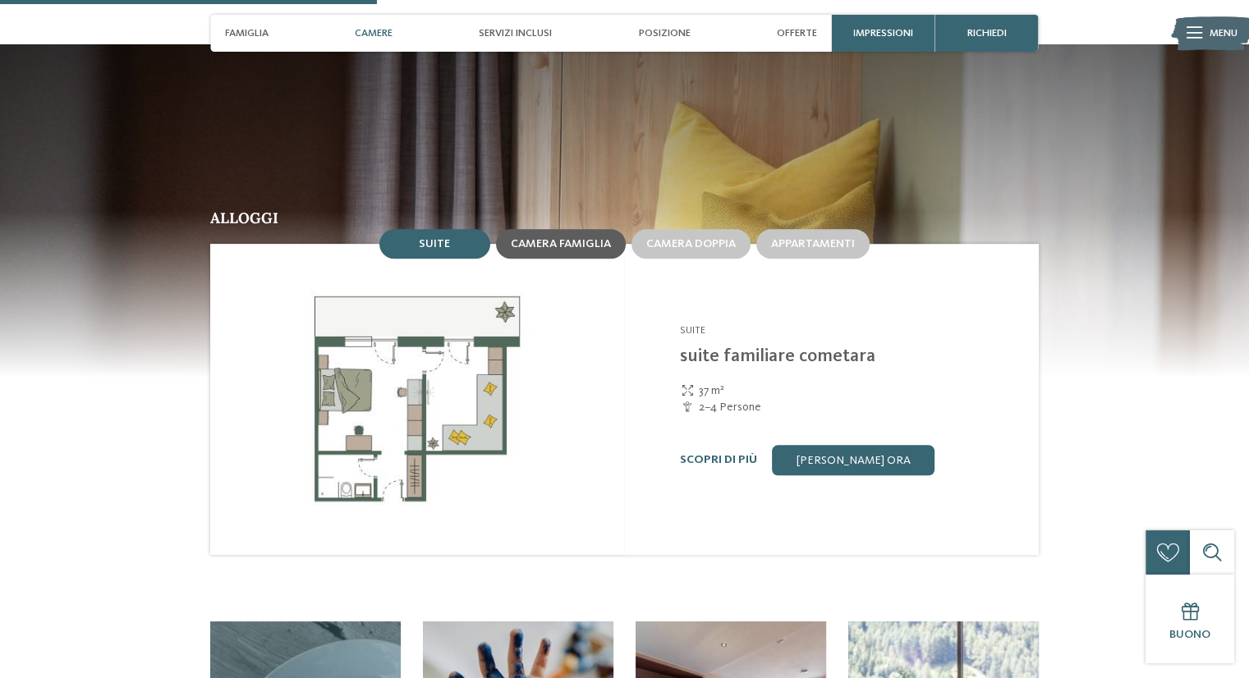
click at [559, 238] on span "Camera famiglia" at bounding box center [561, 243] width 100 height 11
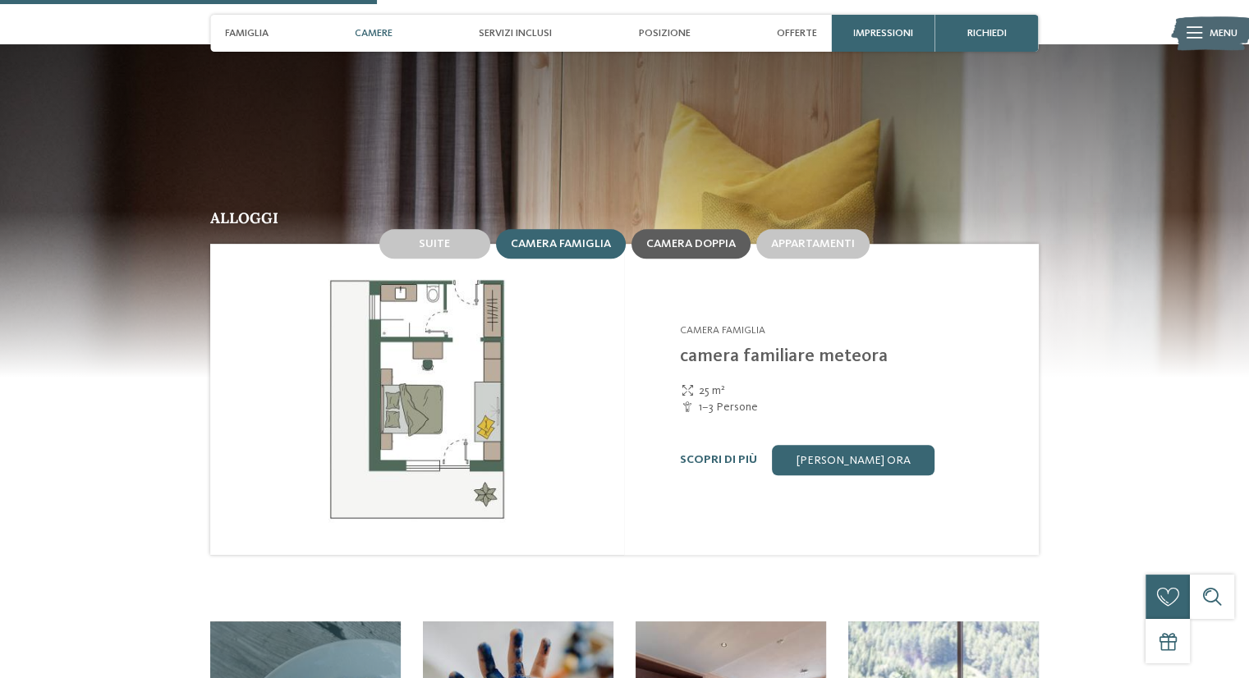
click at [650, 238] on span "Camera doppia" at bounding box center [691, 243] width 90 height 11
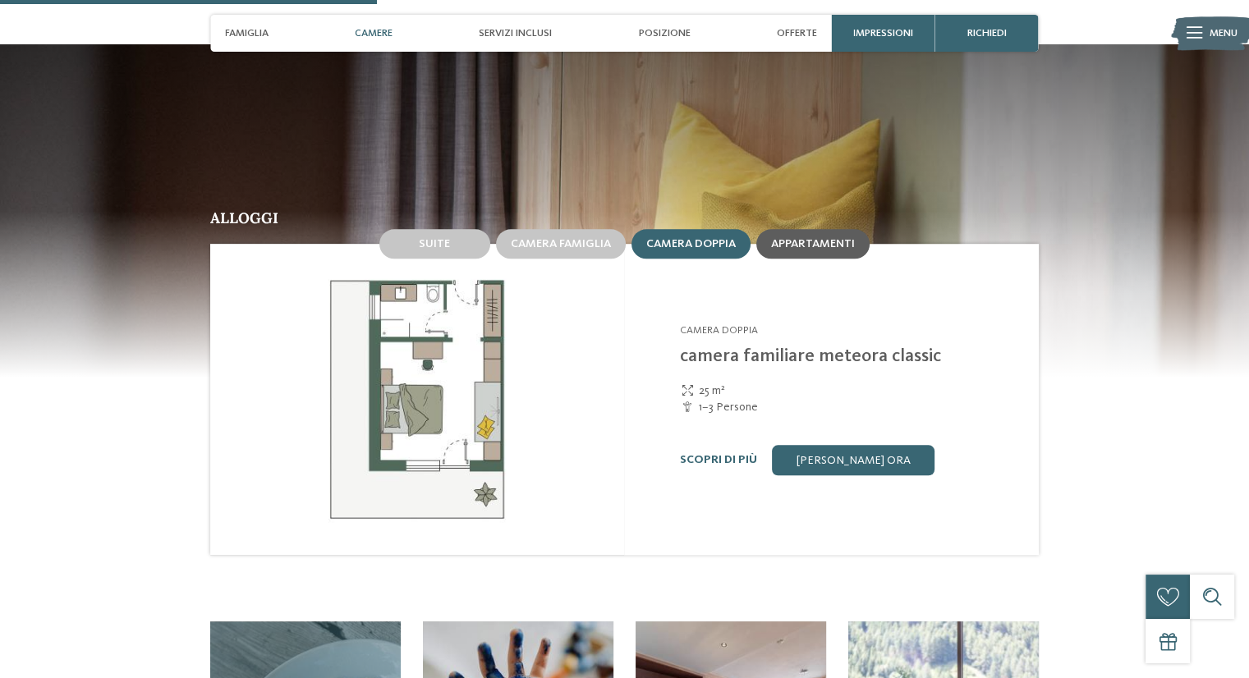
click at [823, 238] on span "Appartamenti" at bounding box center [813, 243] width 84 height 11
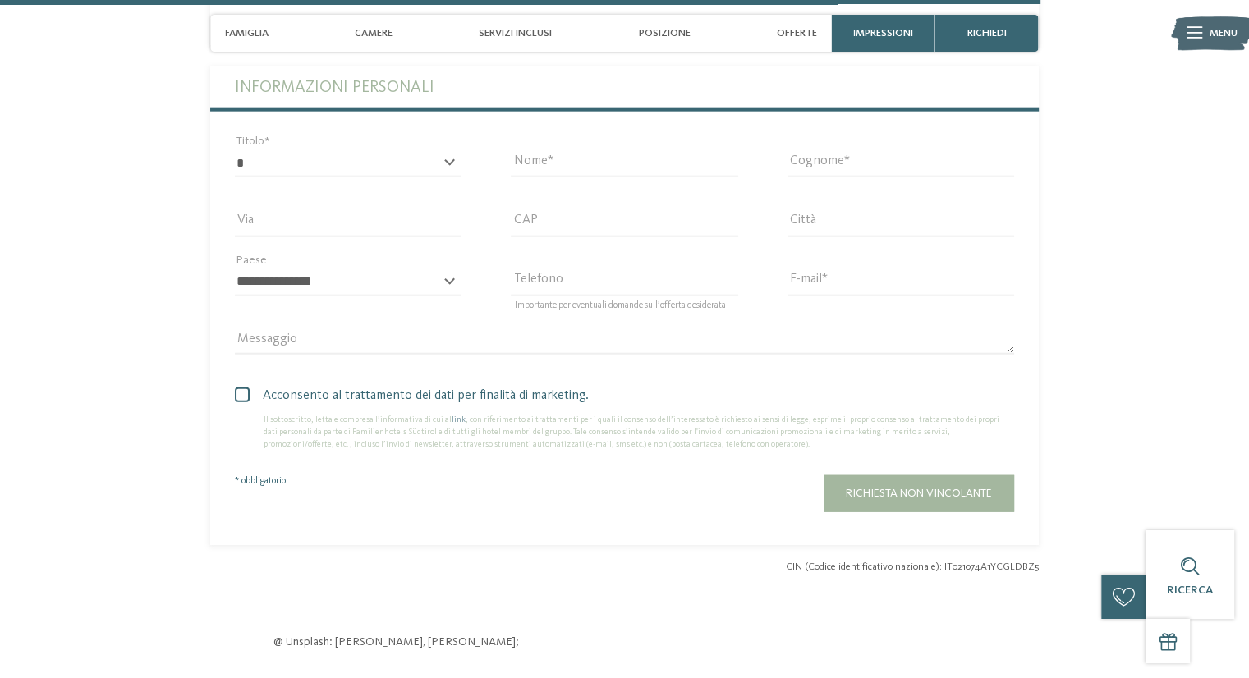
scroll to position [4025, 0]
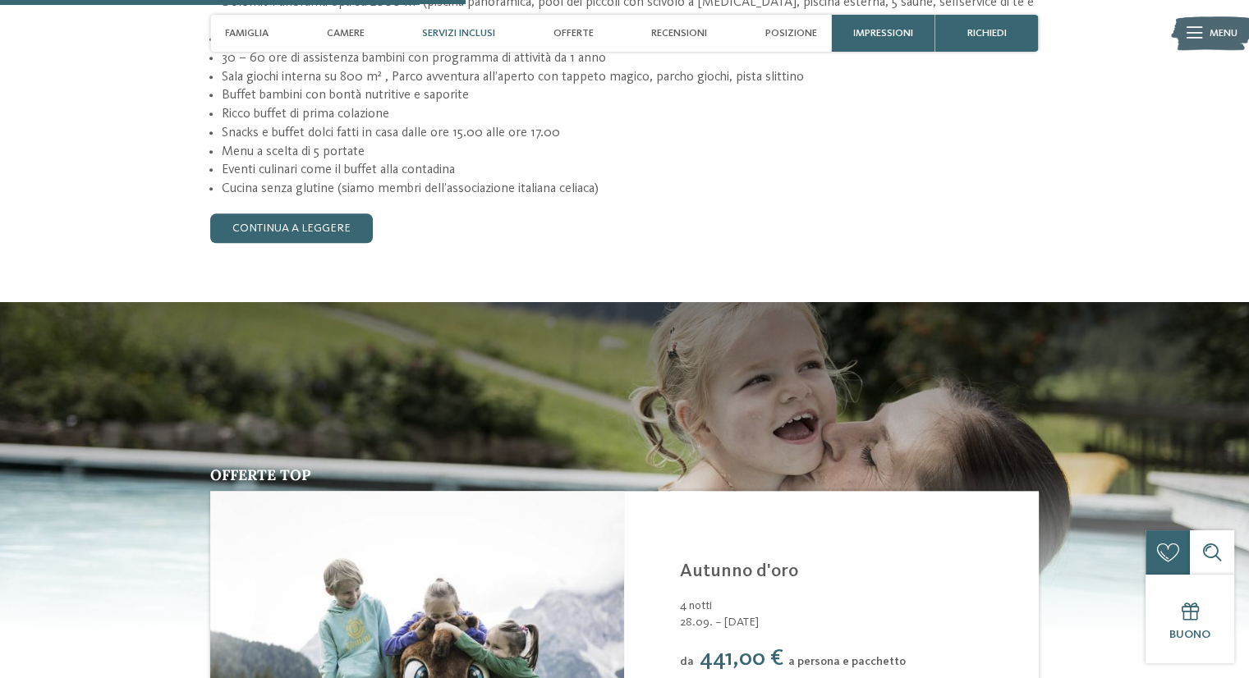
scroll to position [1710, 0]
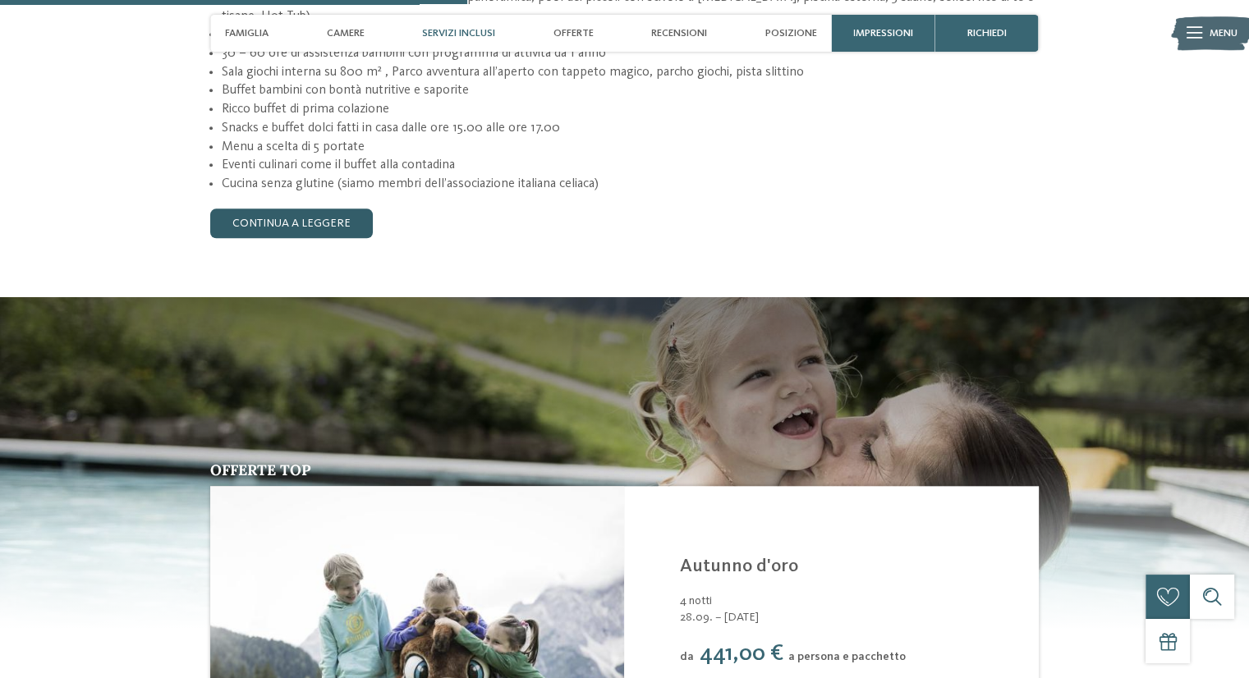
click at [298, 209] on link "continua a leggere" at bounding box center [291, 224] width 163 height 30
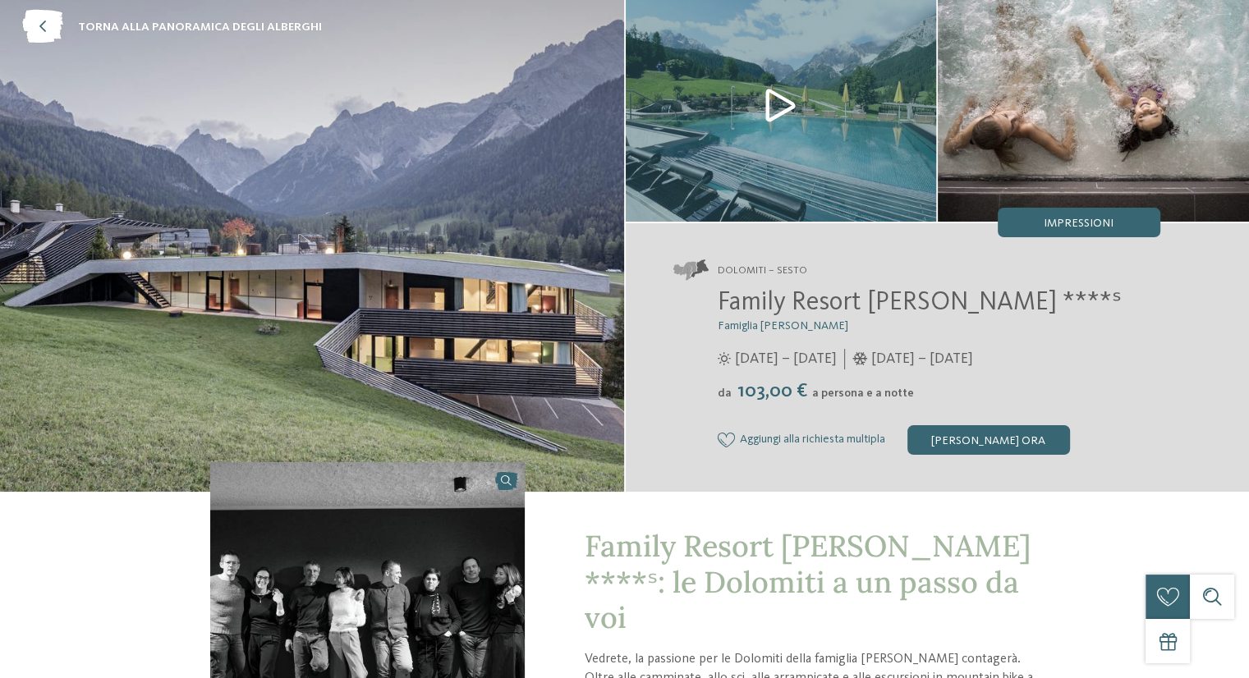
scroll to position [0, 0]
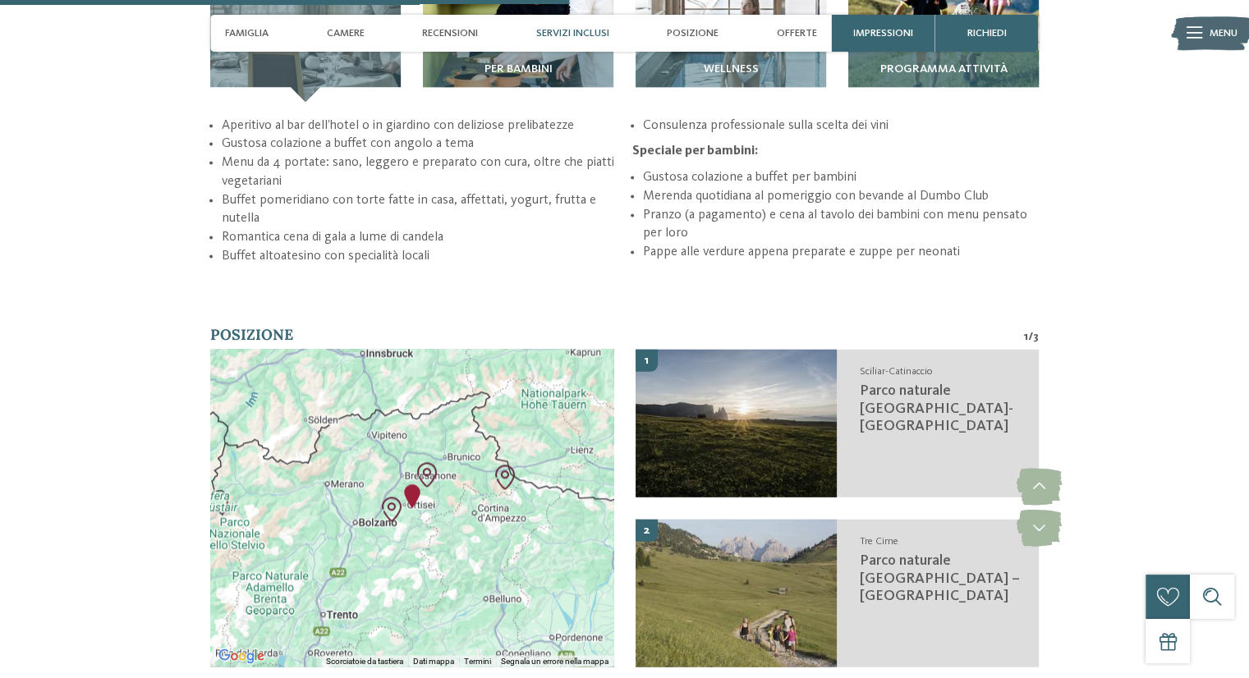
scroll to position [2252, 0]
